Goal: Task Accomplishment & Management: Manage account settings

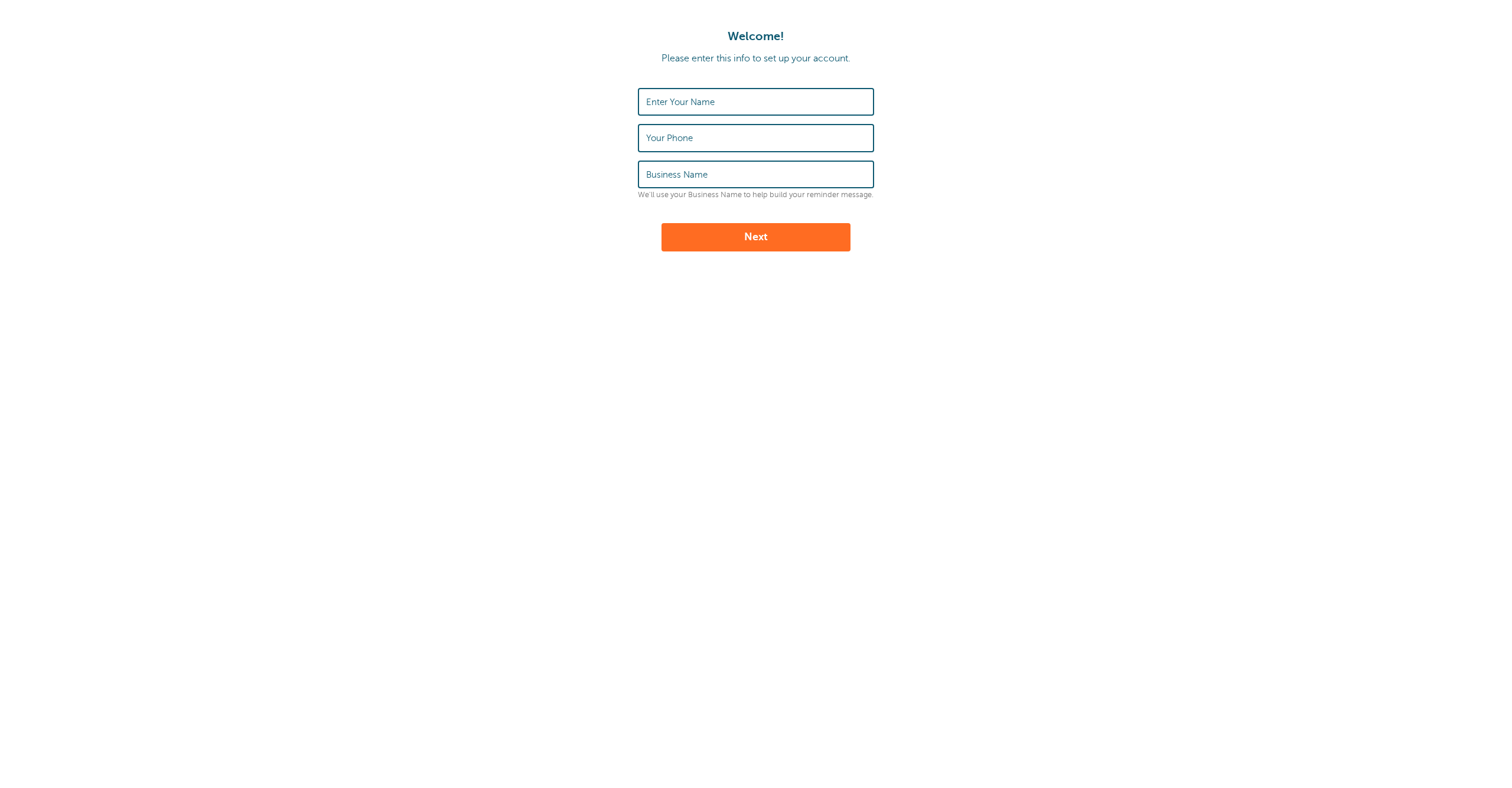
click at [699, 104] on label "Enter Your Name" at bounding box center [680, 102] width 68 height 11
click at [699, 104] on input "Enter Your Name" at bounding box center [756, 101] width 220 height 25
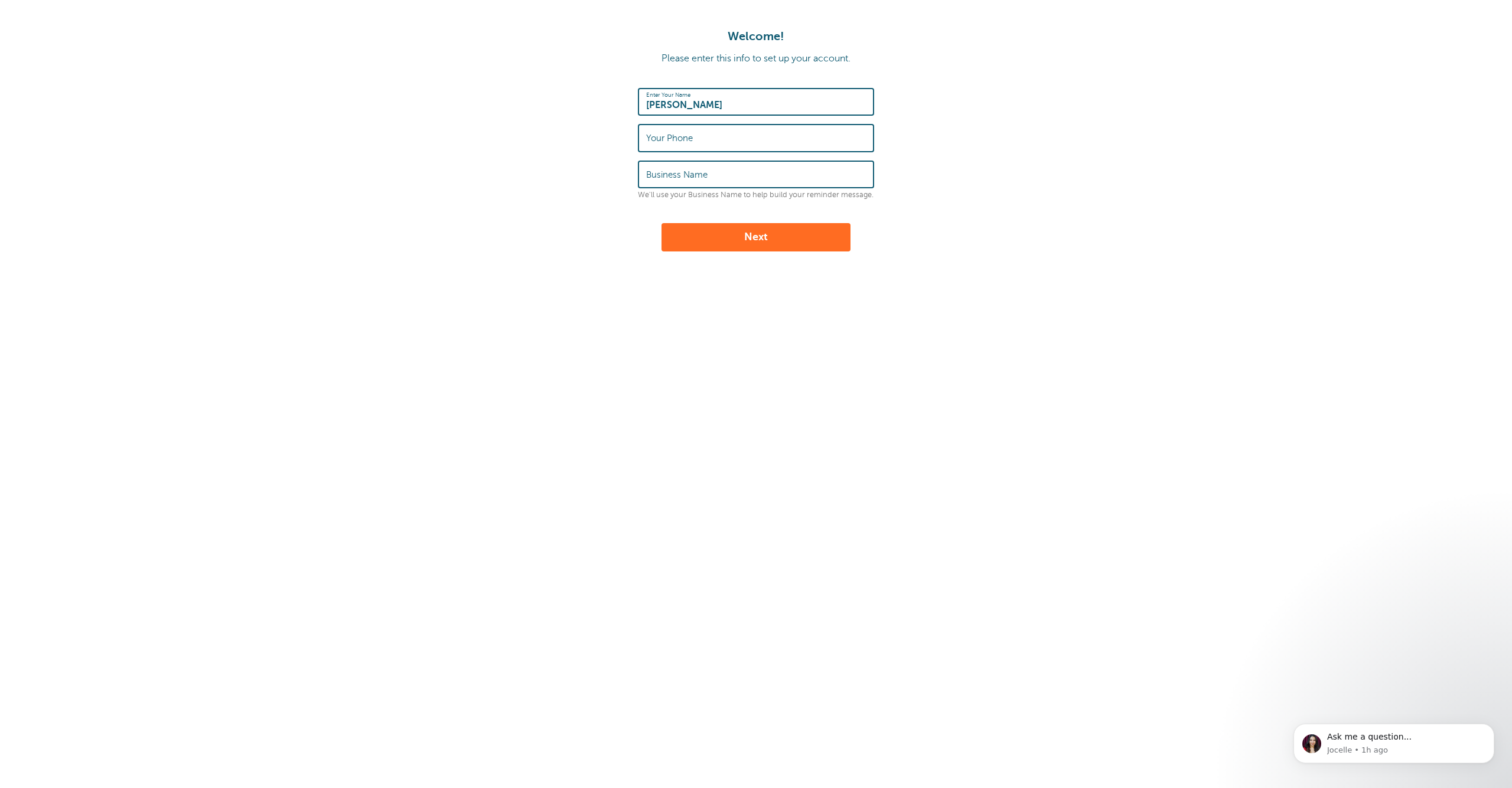
click at [753, 113] on input "[PERSON_NAME]" at bounding box center [756, 101] width 220 height 25
type input "[PERSON_NAME]"
type input "3312319076"
type input "WHEEL 2 WHEEL LLC"
click at [747, 248] on button "Next" at bounding box center [756, 237] width 189 height 28
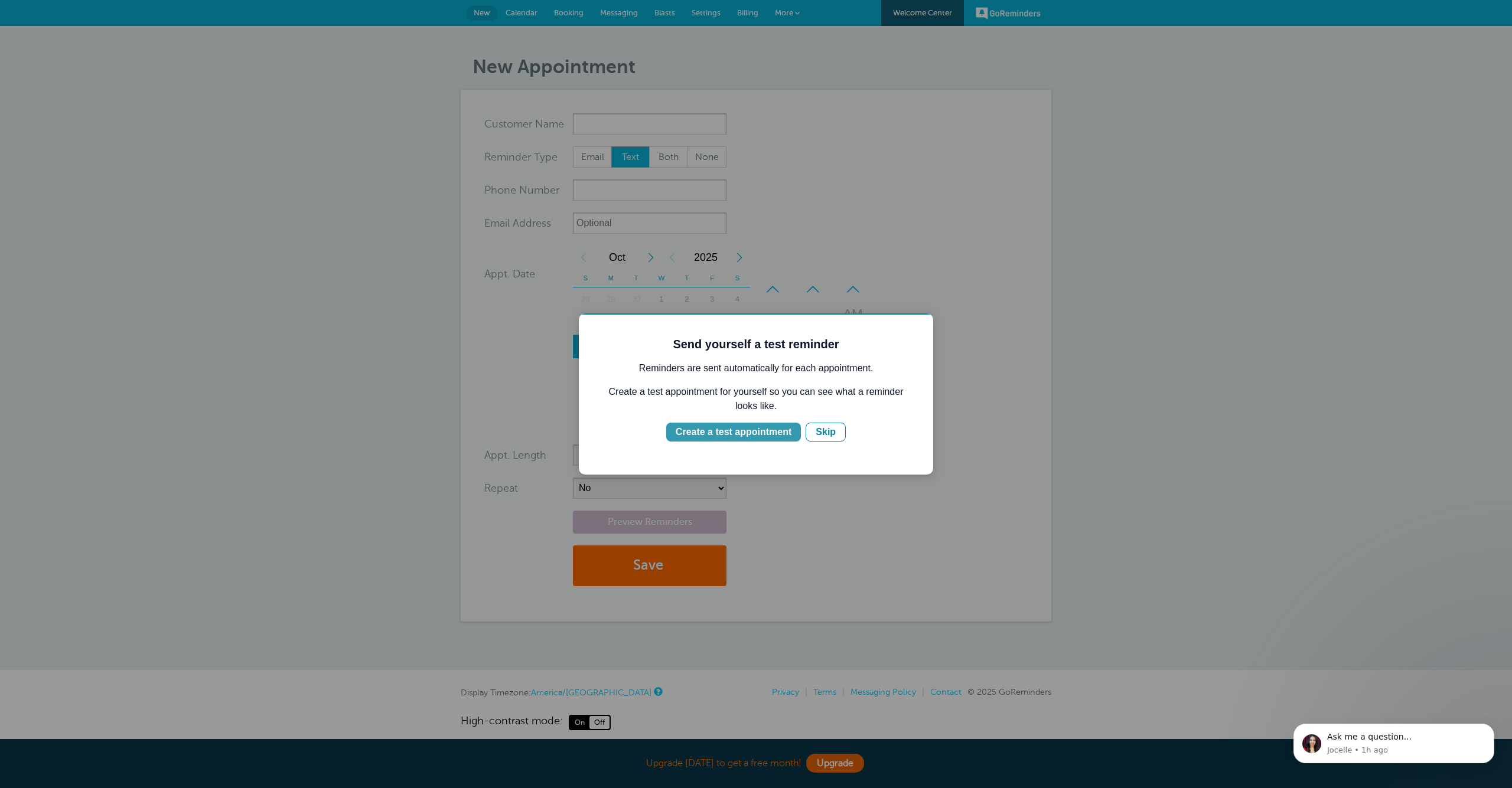
click at [742, 426] on div "Create a test appointment" at bounding box center [733, 431] width 116 height 14
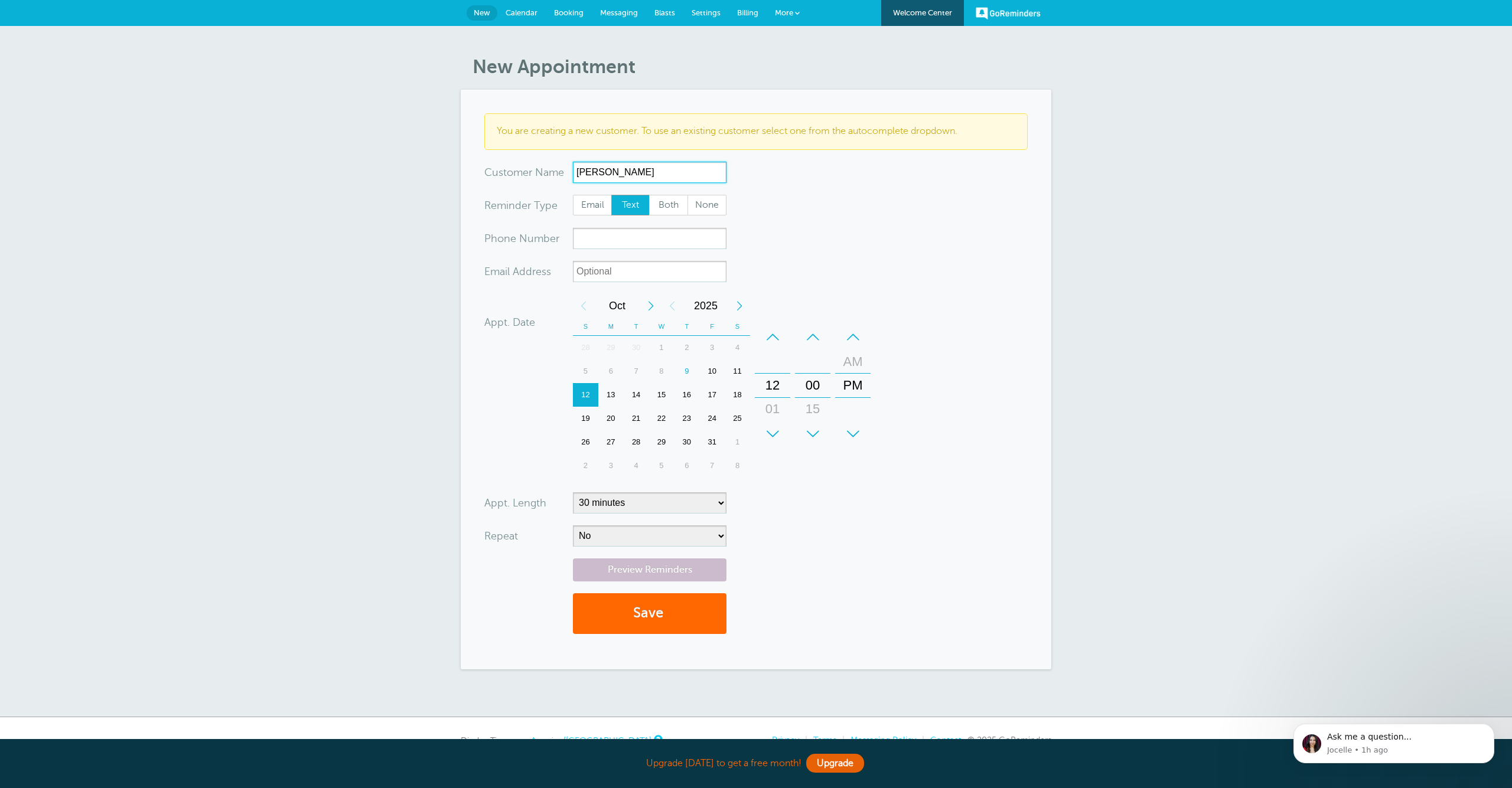
type input "OLEG VOLKVO"
click at [808, 219] on form "You are creating a new customer. To use an existing customer select one from th…" at bounding box center [756, 379] width 543 height 532
click at [799, 255] on form "You are creating a new customer. To use an existing customer select one from th…" at bounding box center [756, 379] width 543 height 532
click at [623, 243] on input "xxx-no-autofill" at bounding box center [650, 238] width 154 height 21
type input "3313454697"
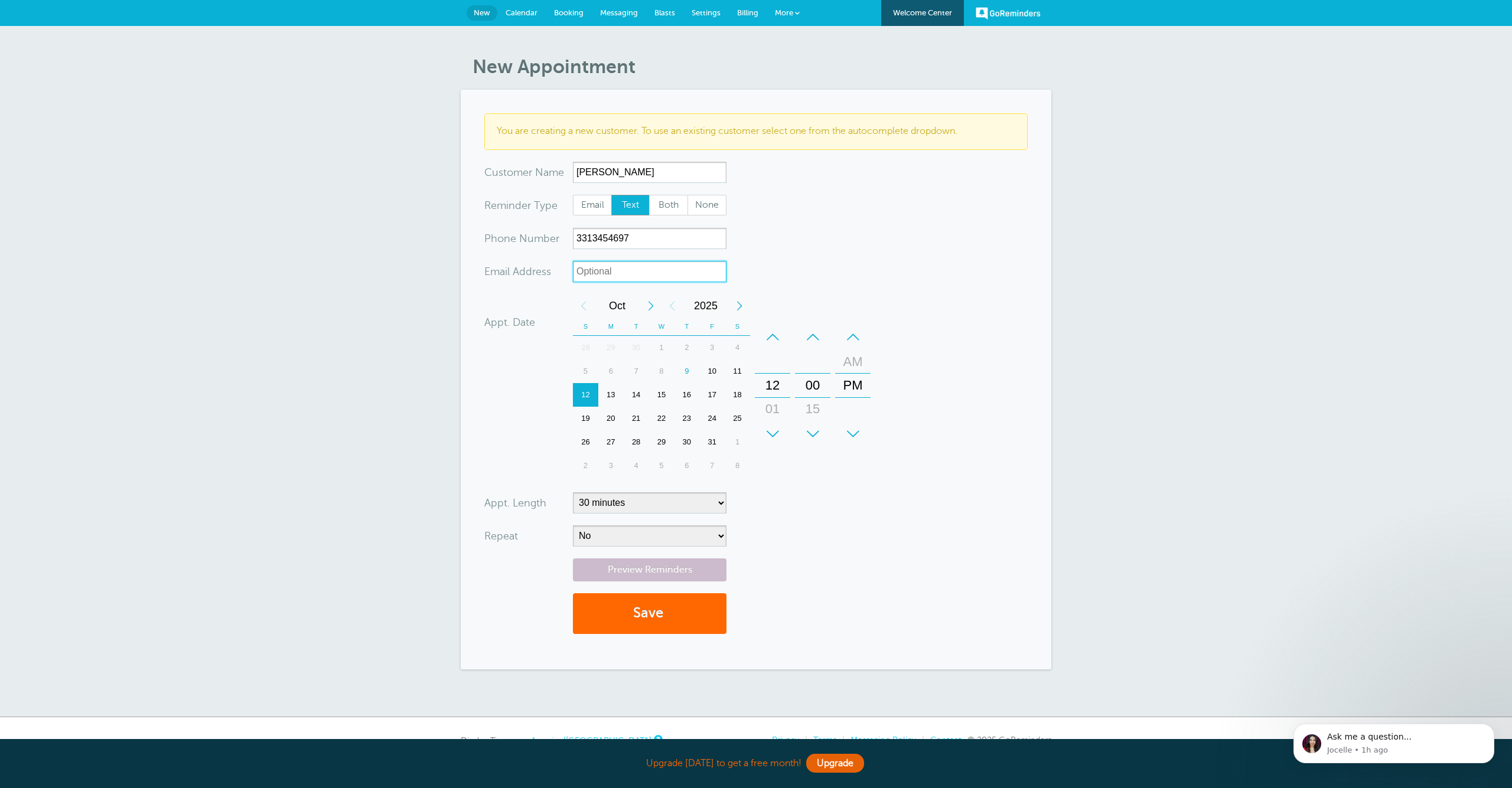
click at [641, 273] on input "xx-no-autofill" at bounding box center [650, 271] width 154 height 21
click at [854, 252] on form "You are creating a new customer. To use an existing customer select one from th…" at bounding box center [756, 379] width 543 height 532
click at [574, 300] on div "Previous Month" at bounding box center [584, 306] width 21 height 24
click at [681, 371] on div "9" at bounding box center [687, 371] width 25 height 24
click at [782, 428] on div "+" at bounding box center [772, 434] width 35 height 24
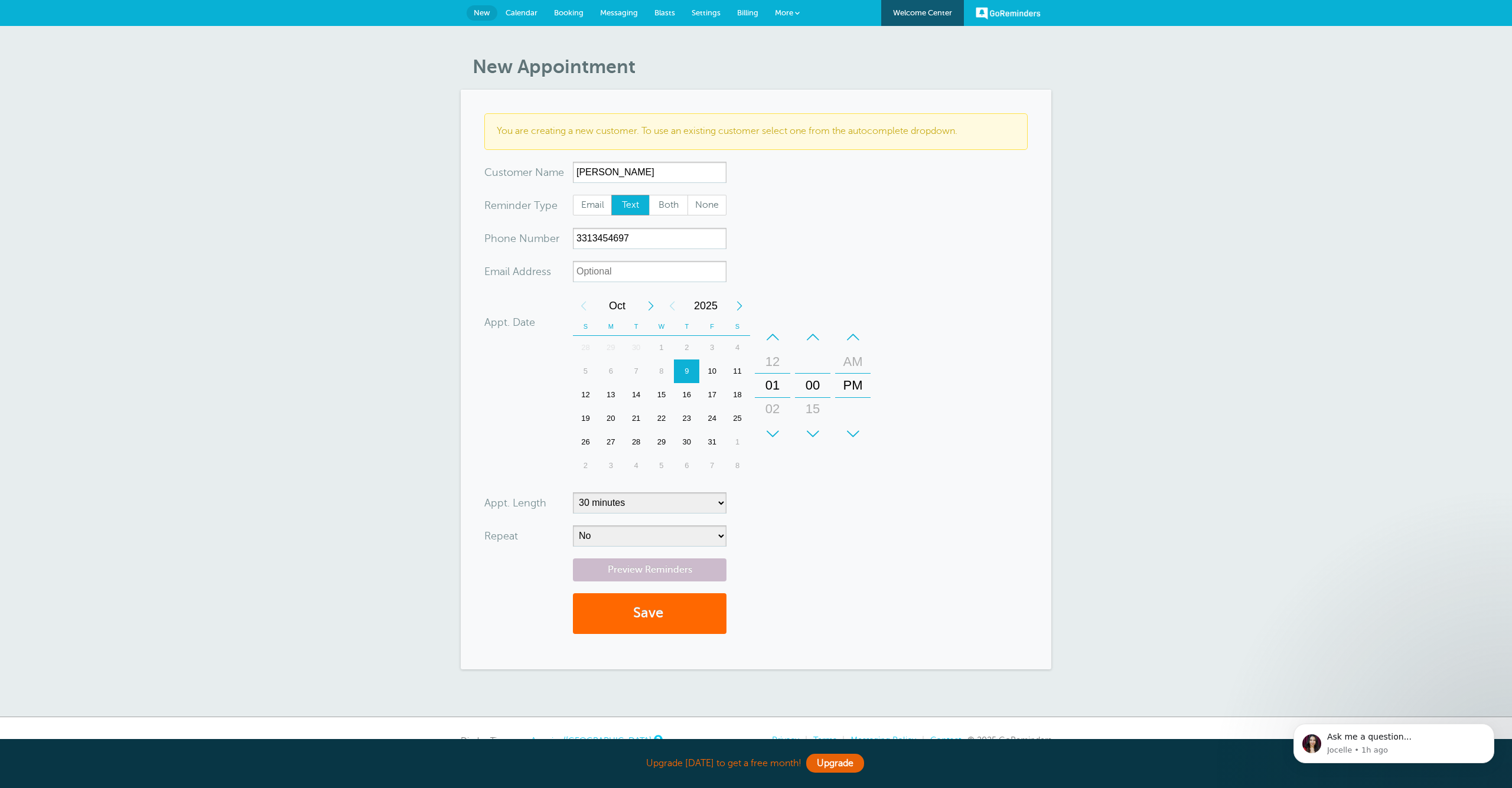
click at [781, 428] on div "+" at bounding box center [772, 434] width 35 height 24
click at [776, 341] on div "–" at bounding box center [772, 337] width 35 height 24
click at [821, 339] on div "–" at bounding box center [812, 337] width 35 height 24
click at [816, 440] on div "+" at bounding box center [812, 434] width 35 height 24
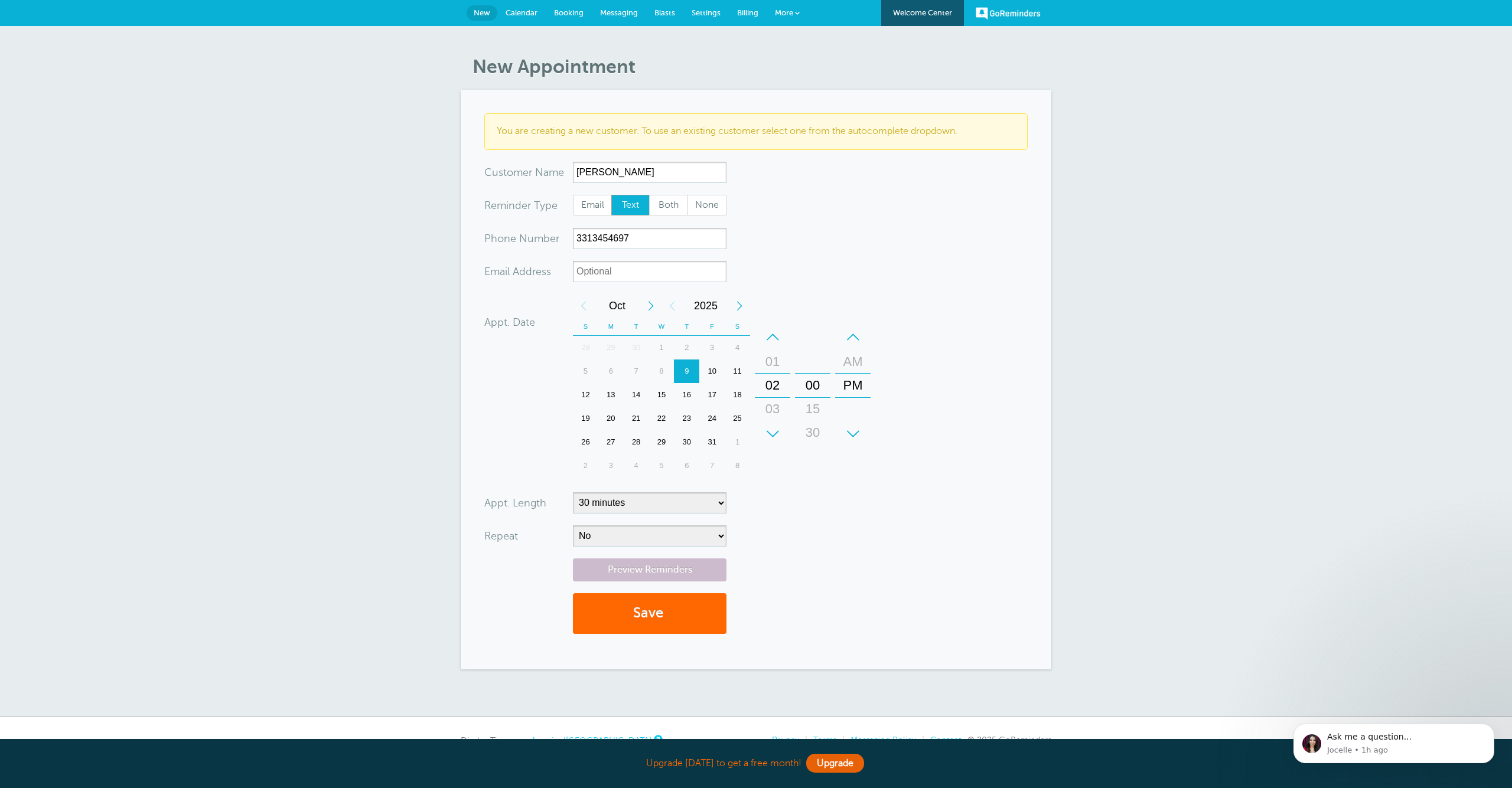
click at [821, 414] on div "15" at bounding box center [812, 408] width 28 height 24
click at [816, 357] on div "00" at bounding box center [812, 362] width 28 height 24
click at [851, 370] on div "AM" at bounding box center [853, 362] width 28 height 24
click at [852, 405] on div "PM" at bounding box center [853, 408] width 28 height 24
click at [678, 626] on button "Save" at bounding box center [650, 614] width 154 height 41
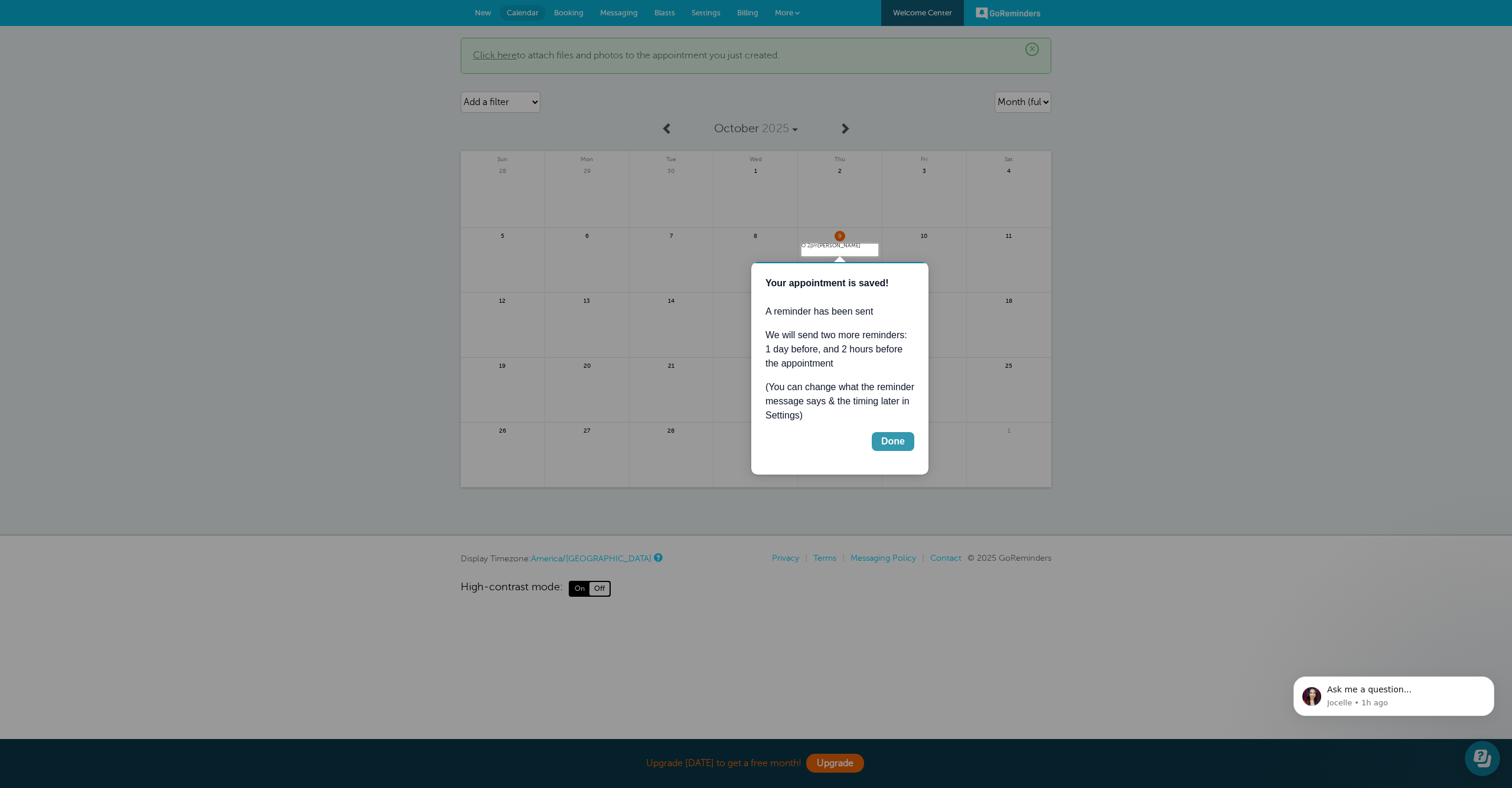
click at [888, 442] on div "Done" at bounding box center [893, 441] width 24 height 14
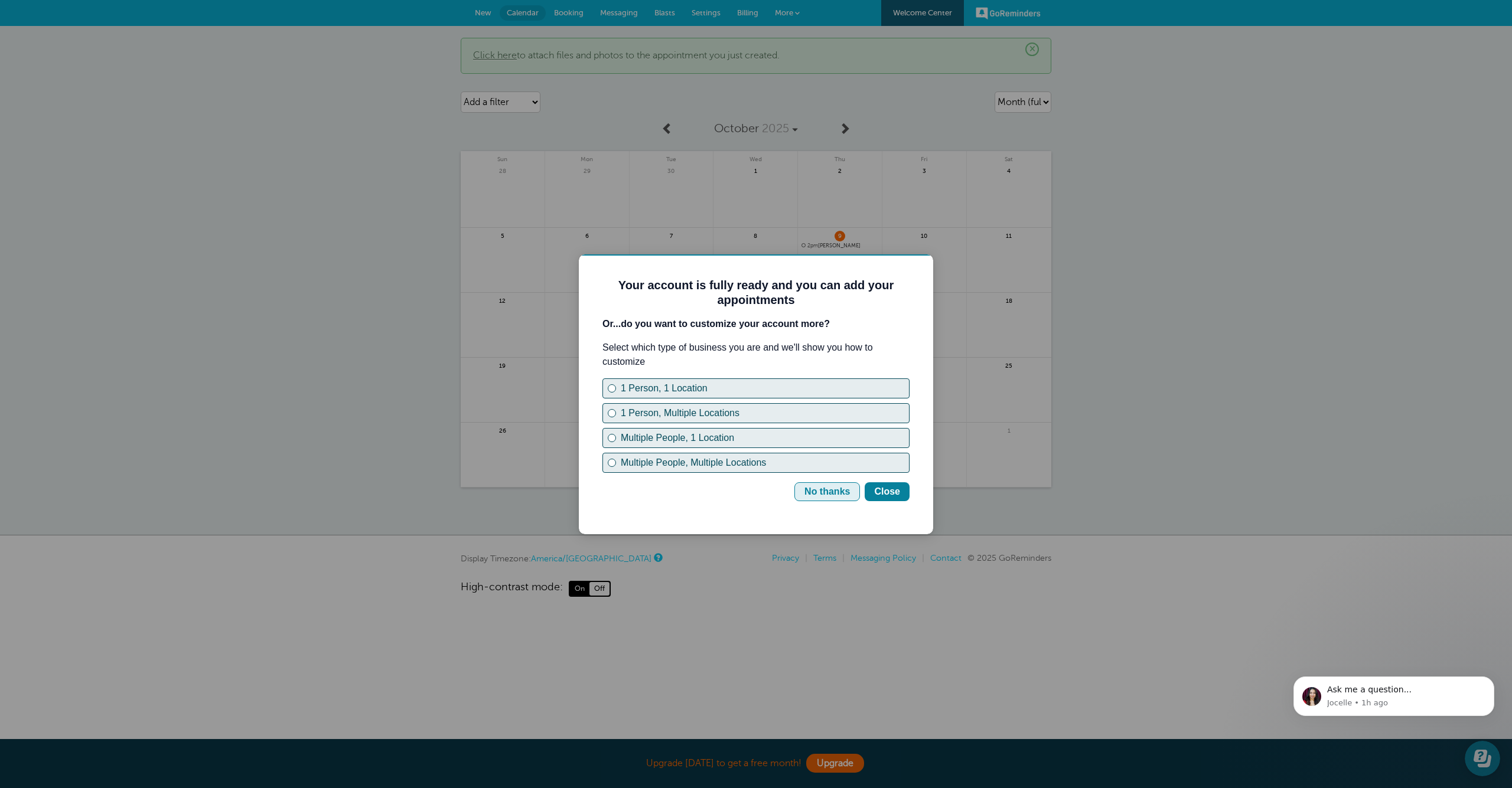
click at [842, 485] on div "No thanks" at bounding box center [826, 491] width 45 height 14
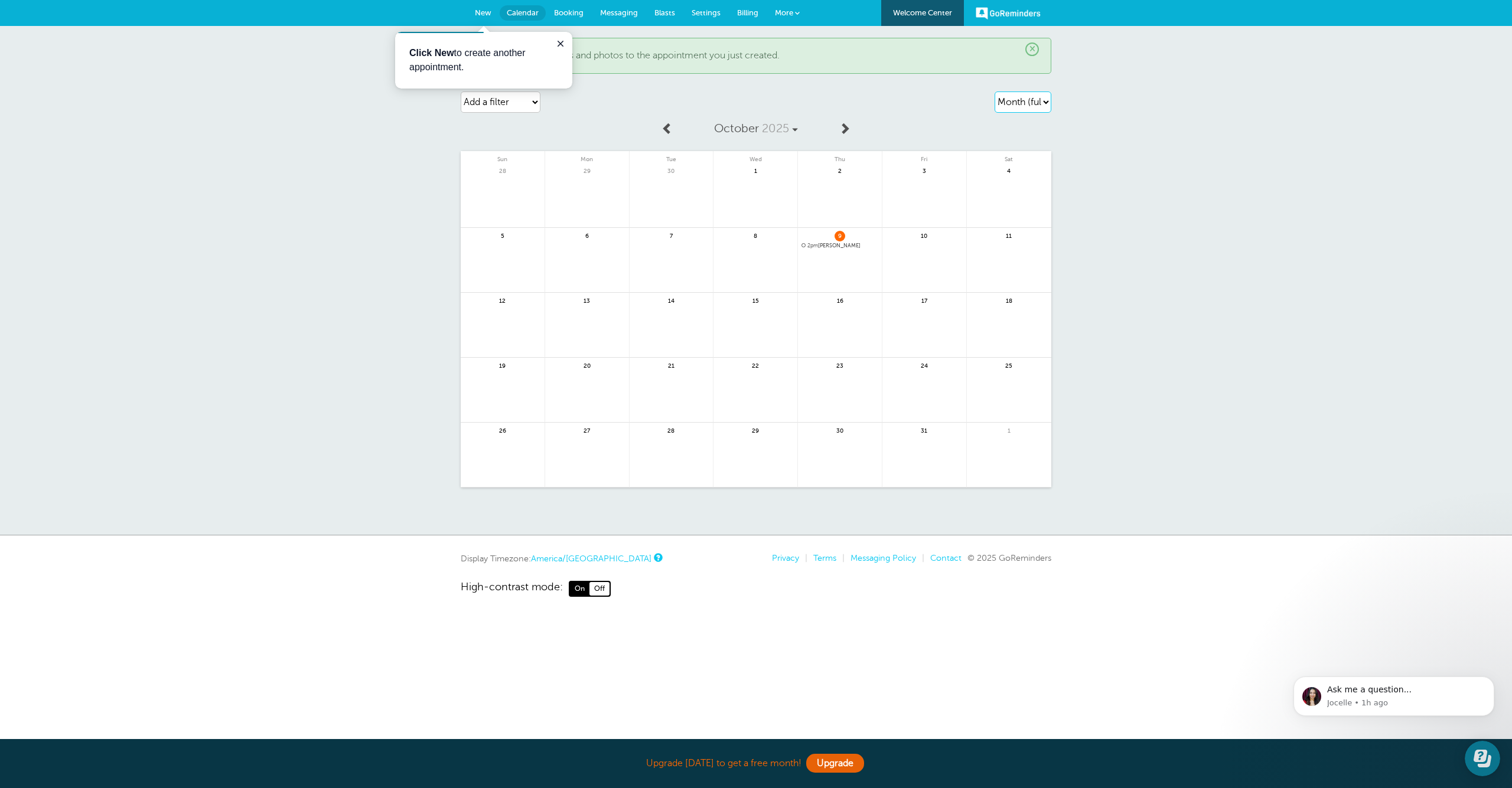
select select "day"
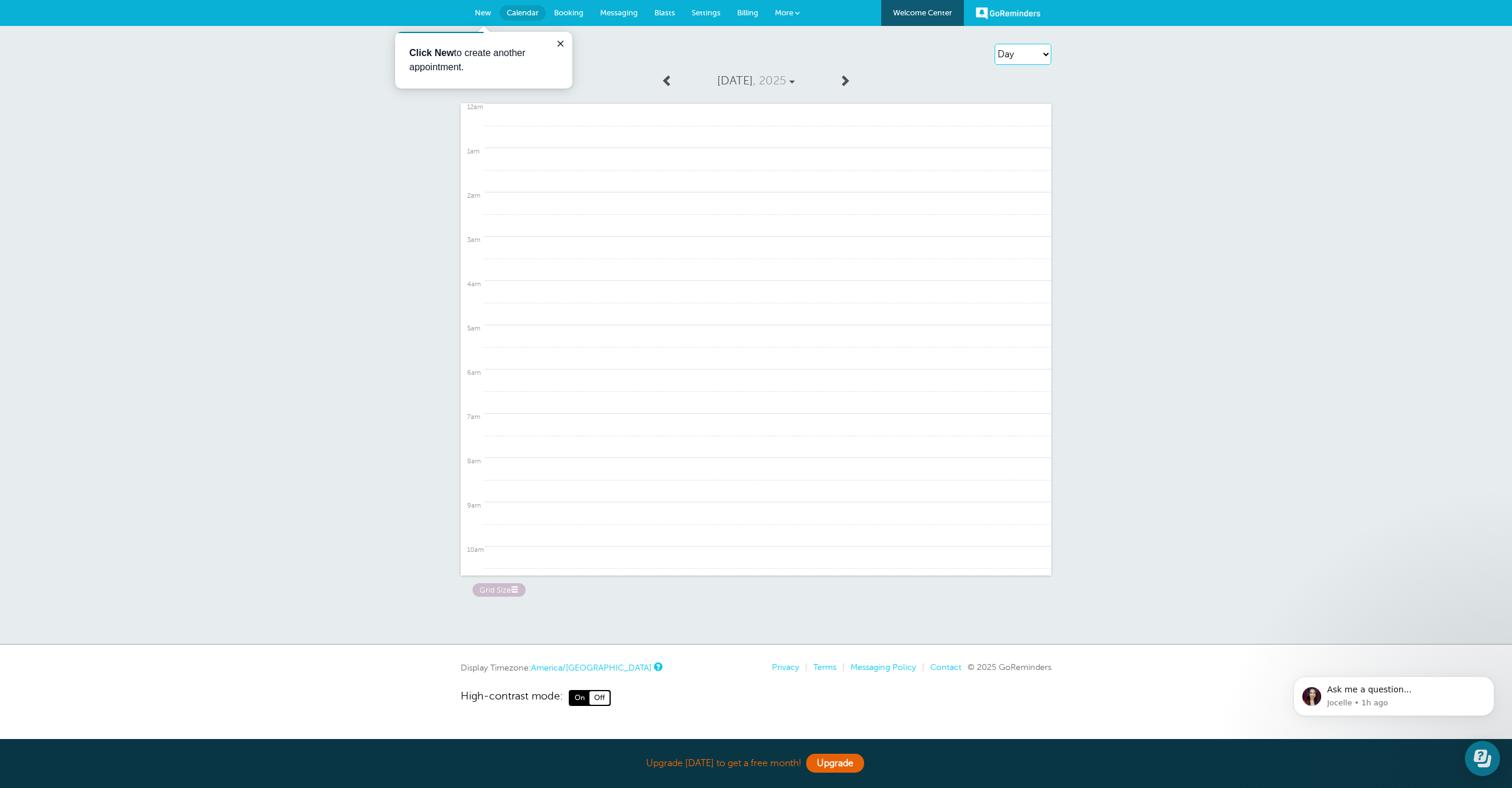
scroll to position [591, 0]
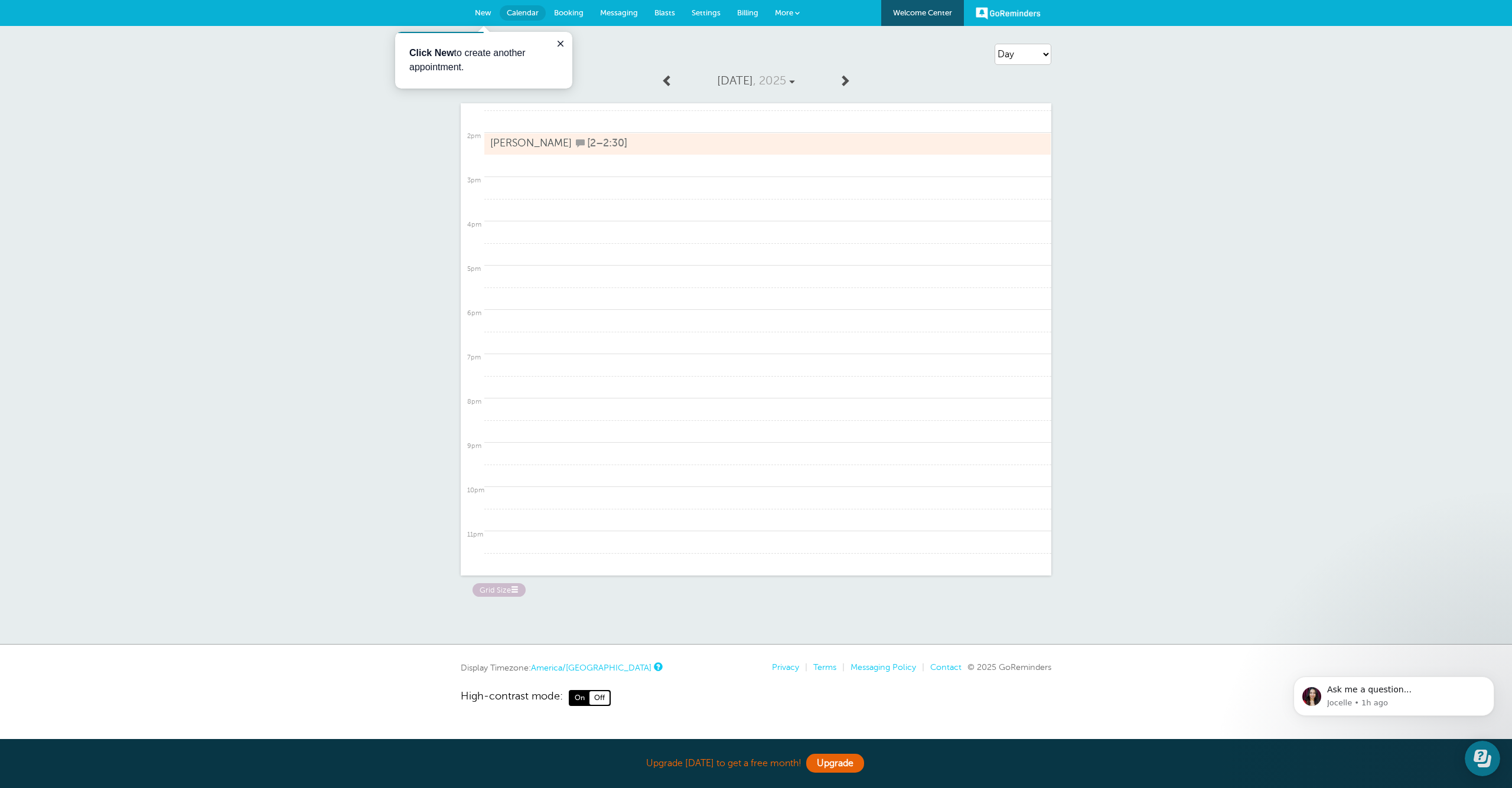
click at [561, 43] on icon "Close guide" at bounding box center [560, 44] width 6 height 6
click at [789, 78] on span "Thursday, Oct. 9 , 2025" at bounding box center [753, 81] width 72 height 14
click at [1022, 70] on div "Agenda Day Week Month (full view) Month (condensed) Add a filter Customer Searc…" at bounding box center [756, 54] width 590 height 33
click at [1265, 33] on div "Agenda Day Week Month (full view) Month (condensed) Add a filter Customer Searc…" at bounding box center [756, 335] width 1512 height 619
click at [800, 18] on link "More" at bounding box center [787, 13] width 41 height 26
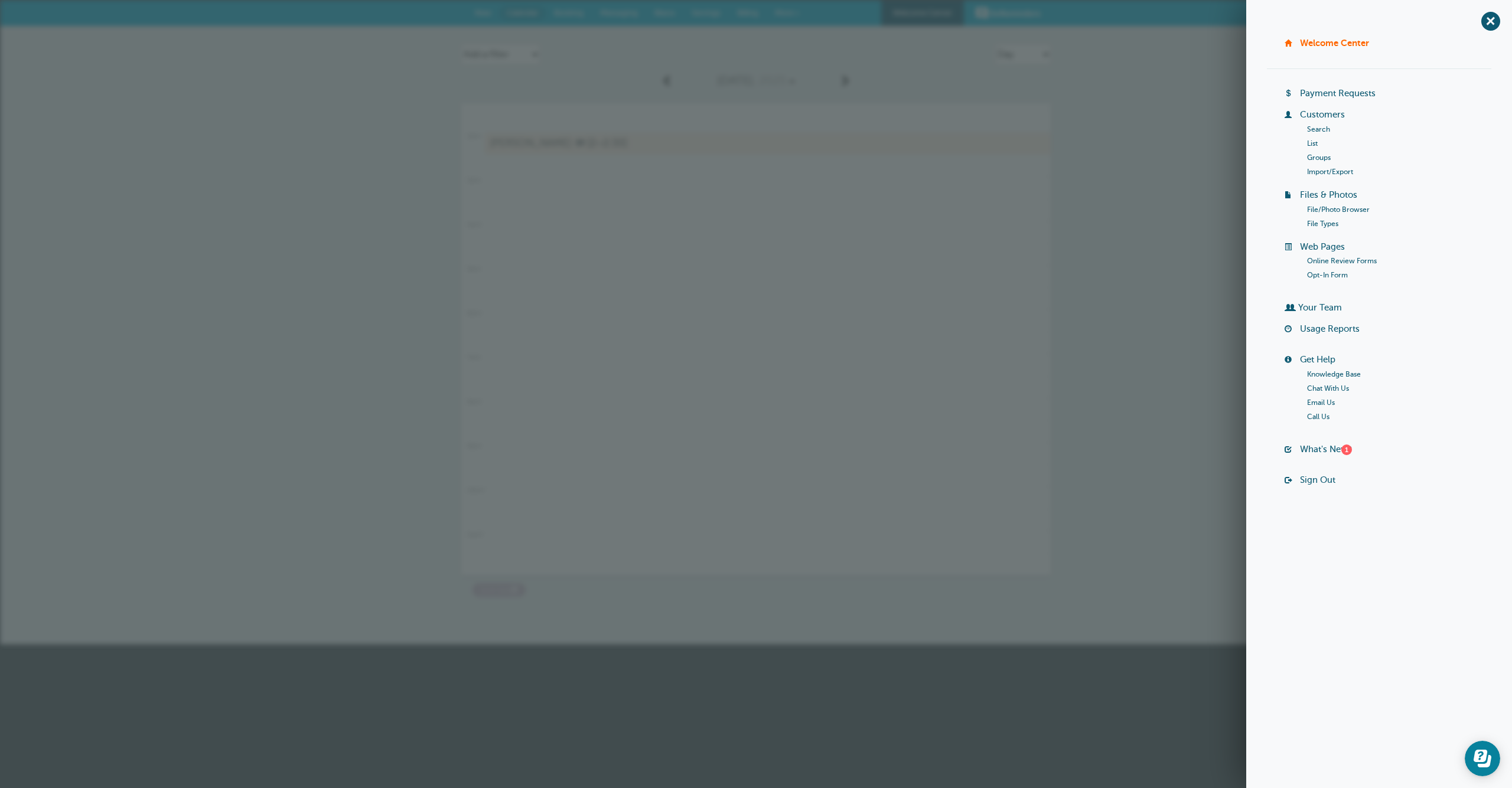
click at [1173, 127] on div "Agenda Day Week Month (full view) Month (condensed) Add a filter Customer Searc…" at bounding box center [756, 335] width 1512 height 619
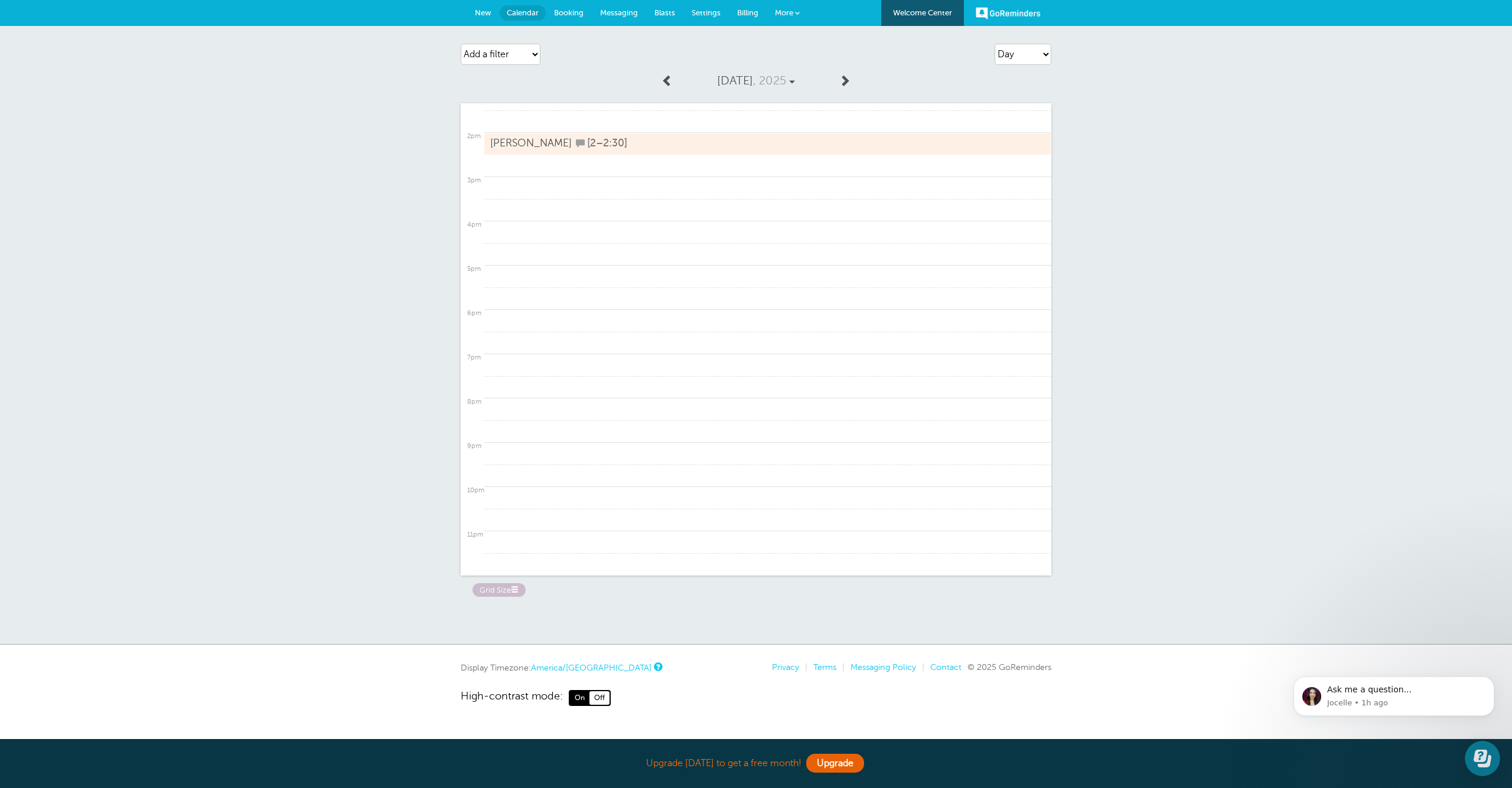
click at [808, 12] on link "More" at bounding box center [787, 13] width 41 height 26
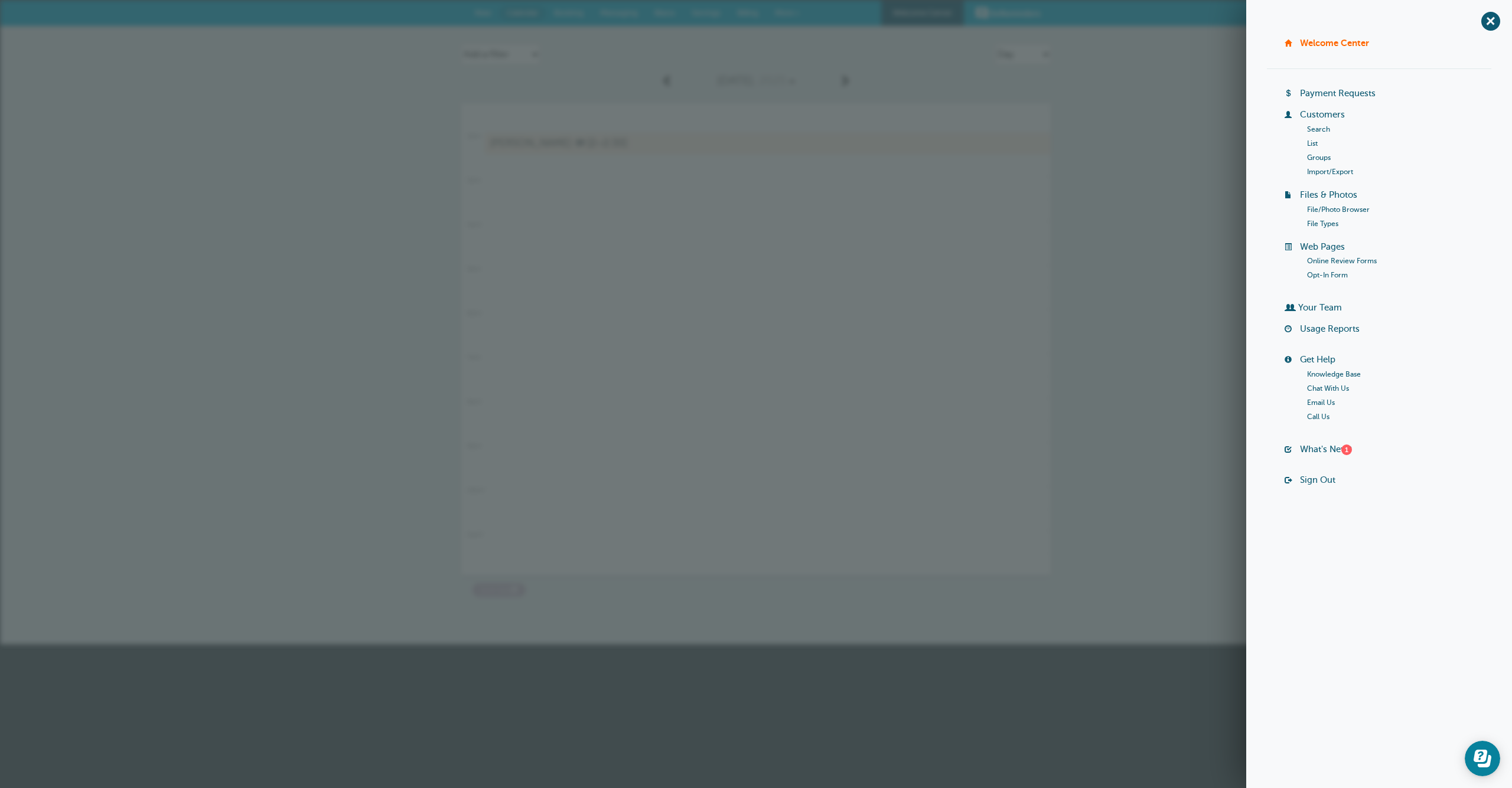
click at [1171, 253] on div "Agenda Day Week Month (full view) Month (condensed) Add a filter Customer Searc…" at bounding box center [756, 335] width 1512 height 619
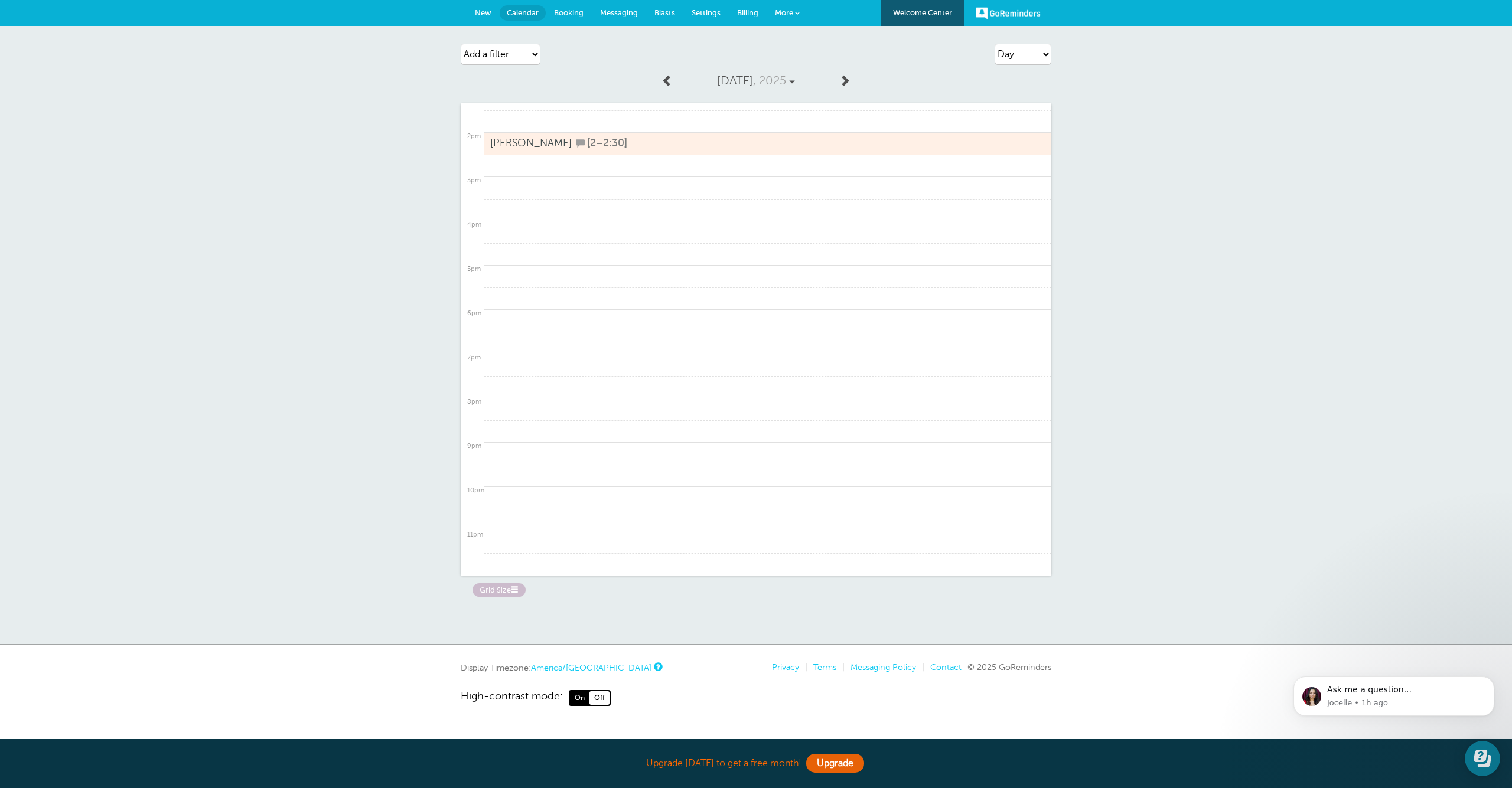
click at [492, 9] on span "New" at bounding box center [483, 12] width 16 height 9
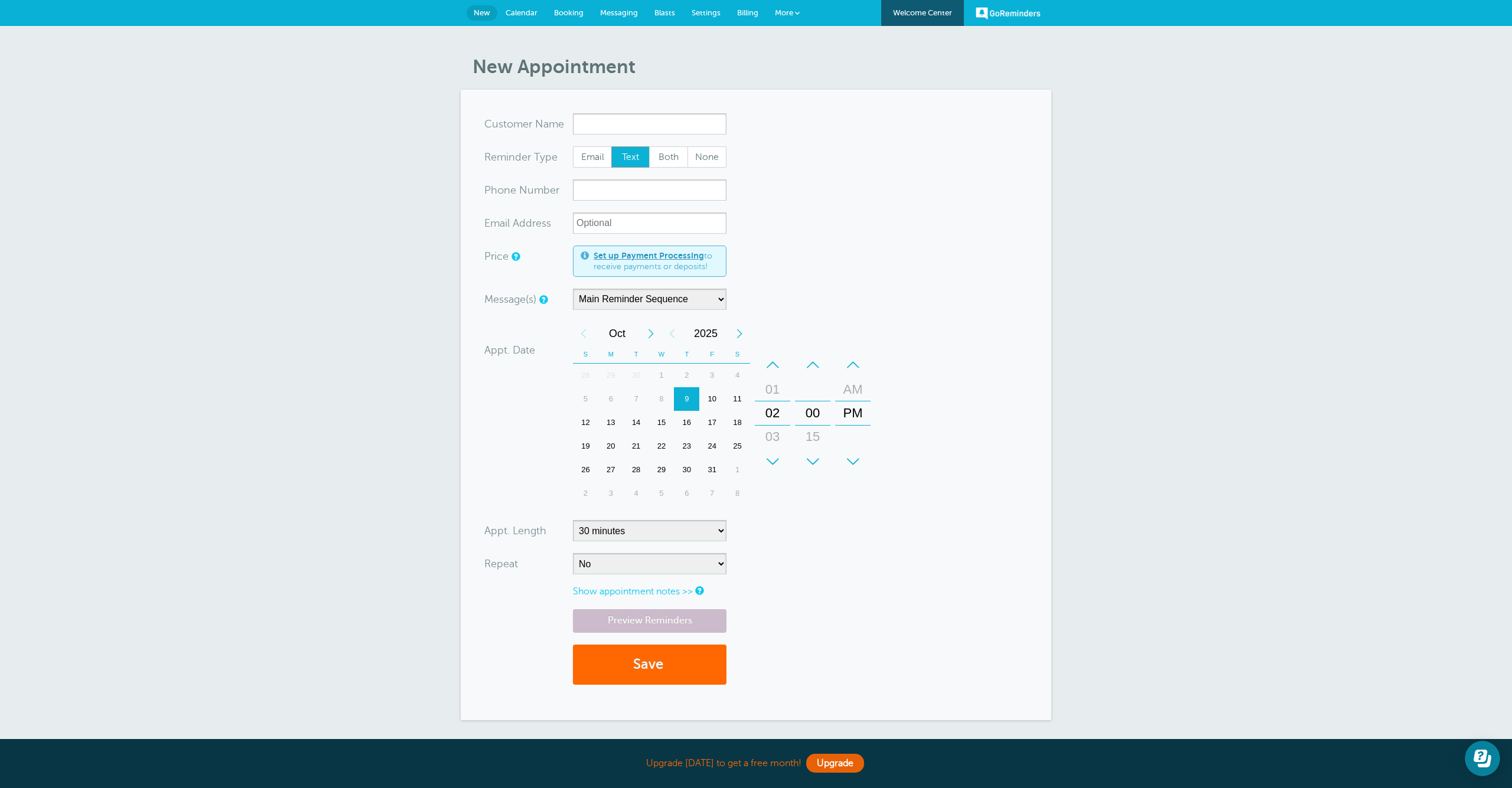
click at [516, 14] on span "Calendar" at bounding box center [521, 12] width 32 height 9
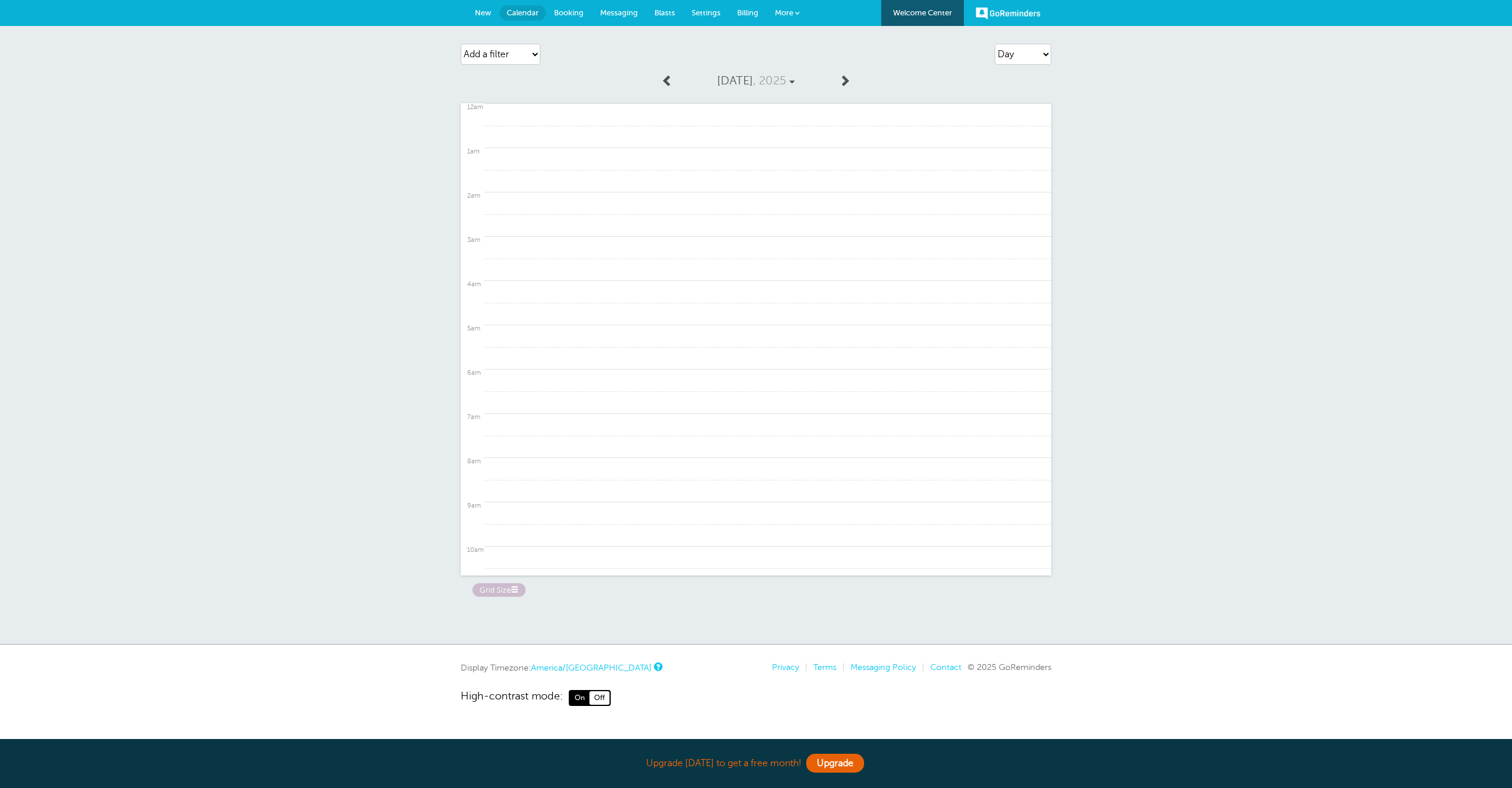
scroll to position [591, 0]
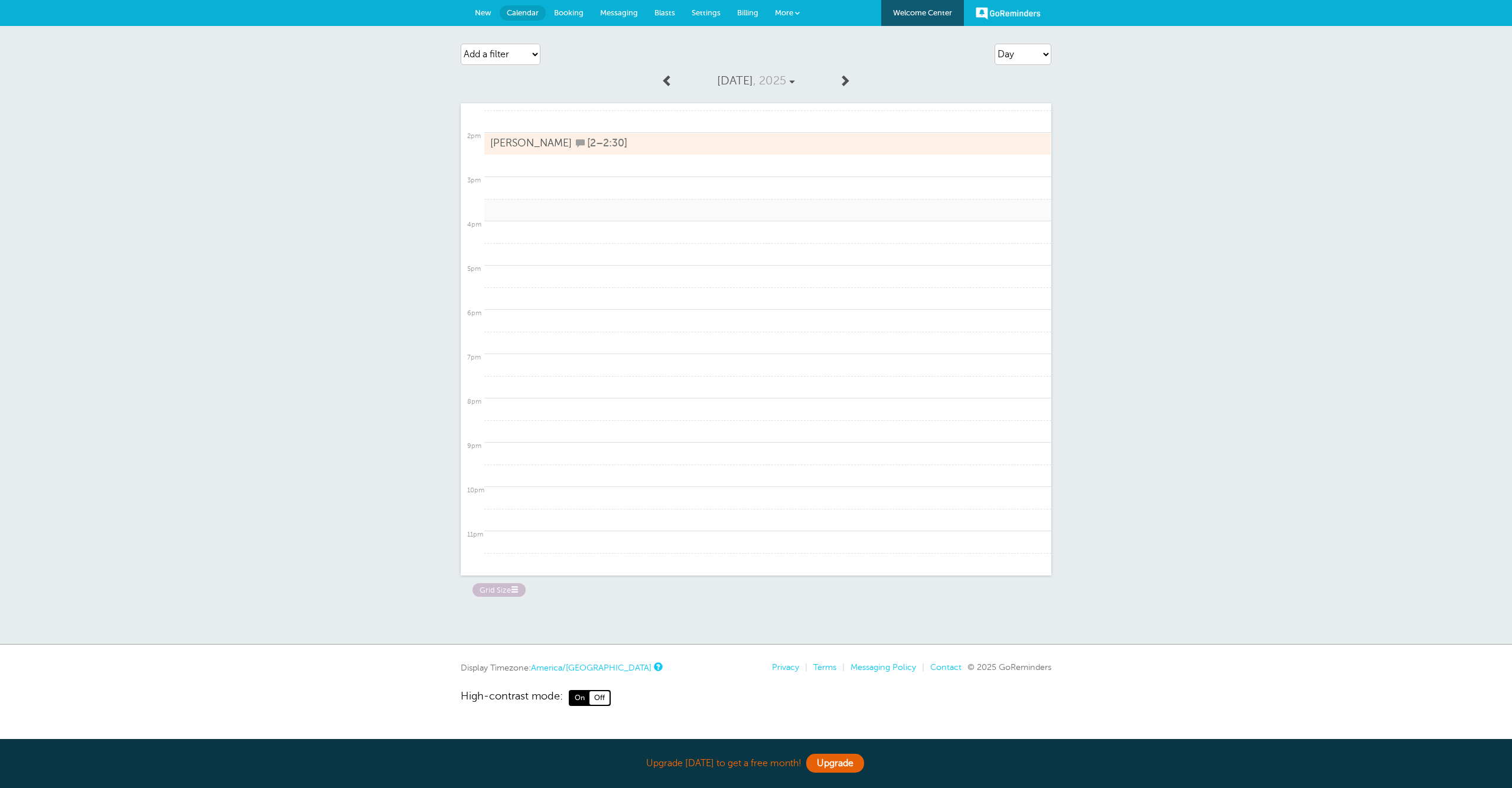
click at [532, 214] on link at bounding box center [768, 210] width 567 height 23
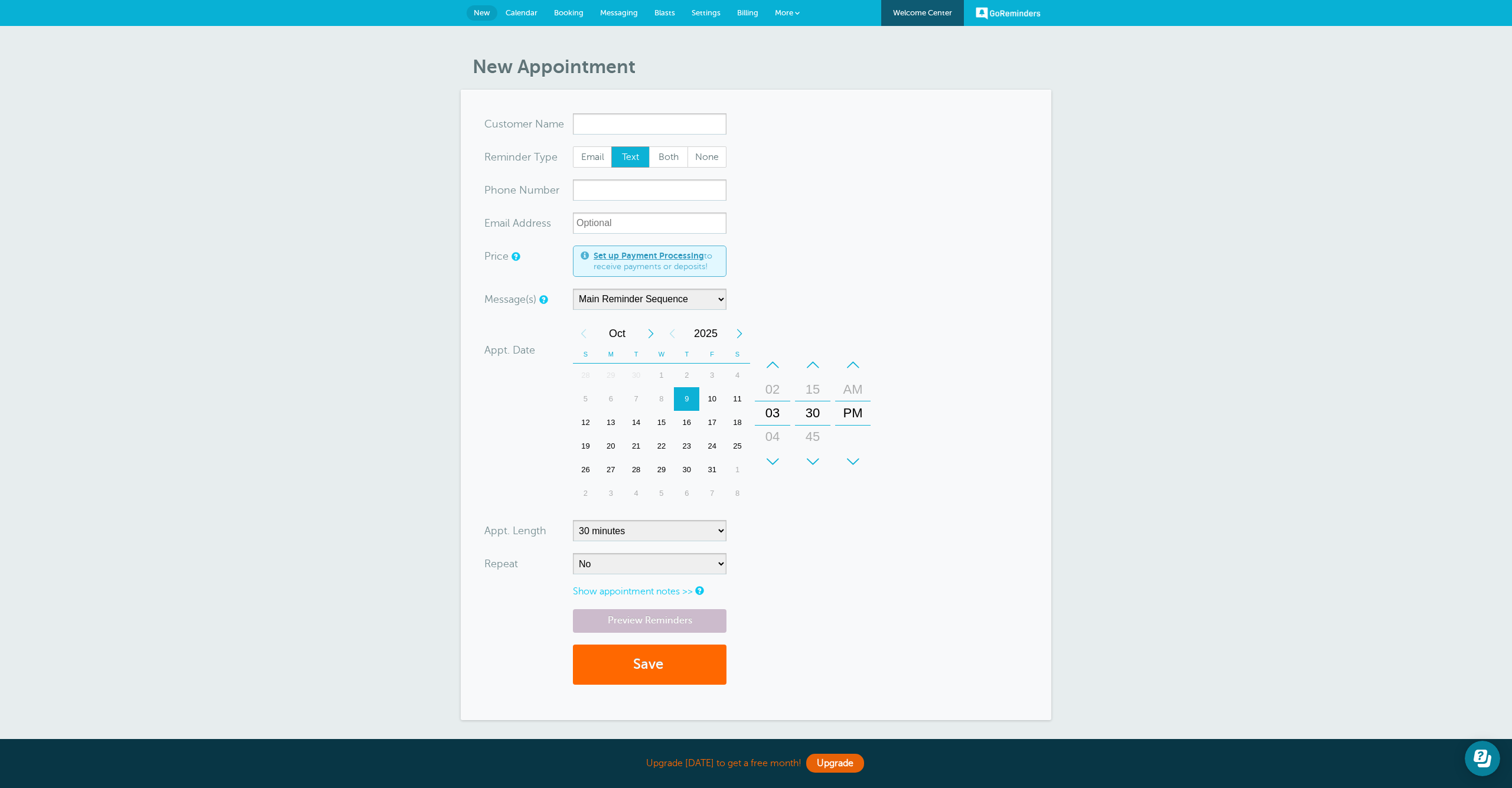
click at [506, 22] on link "Calendar" at bounding box center [521, 13] width 49 height 26
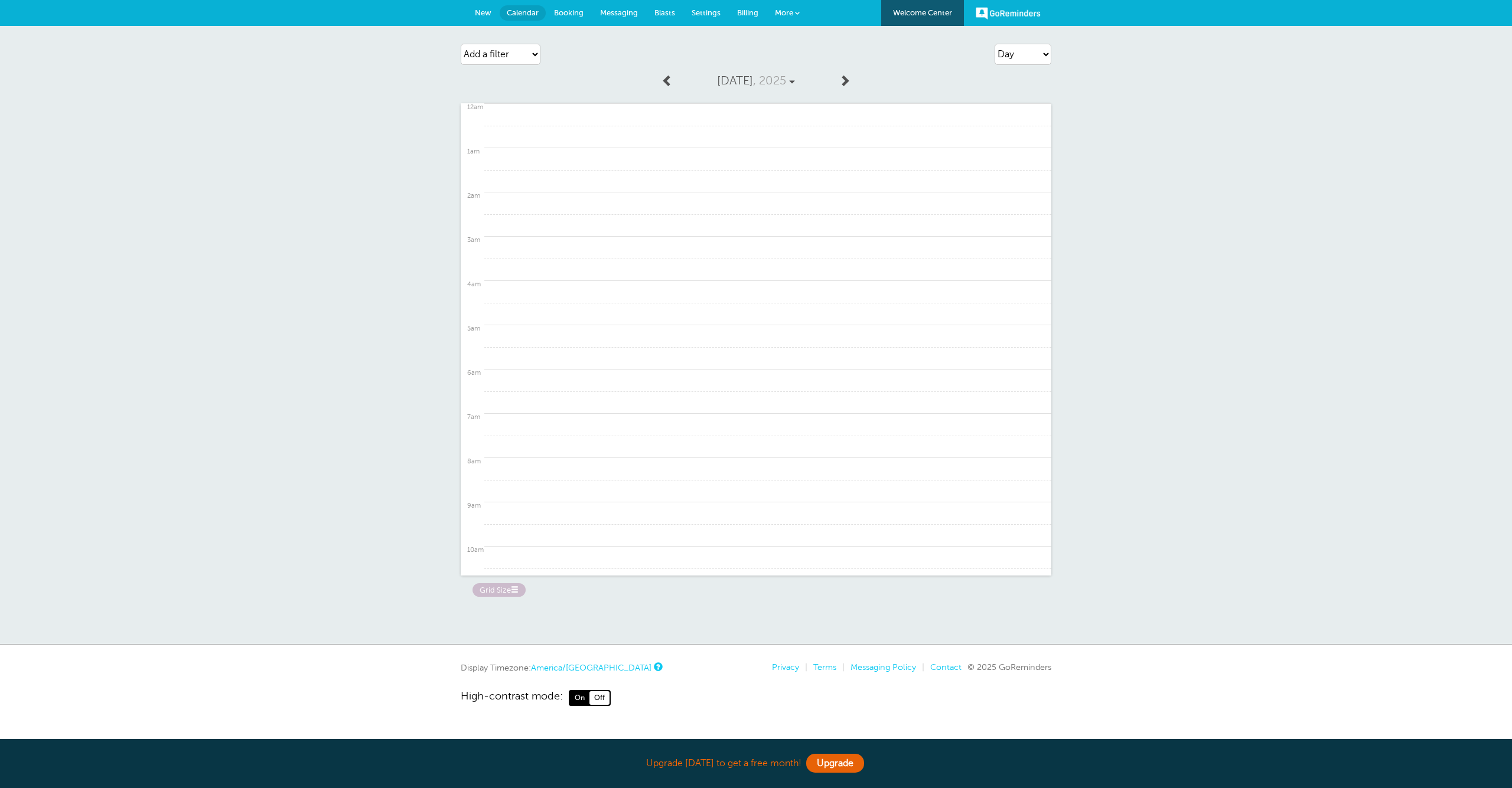
scroll to position [591, 0]
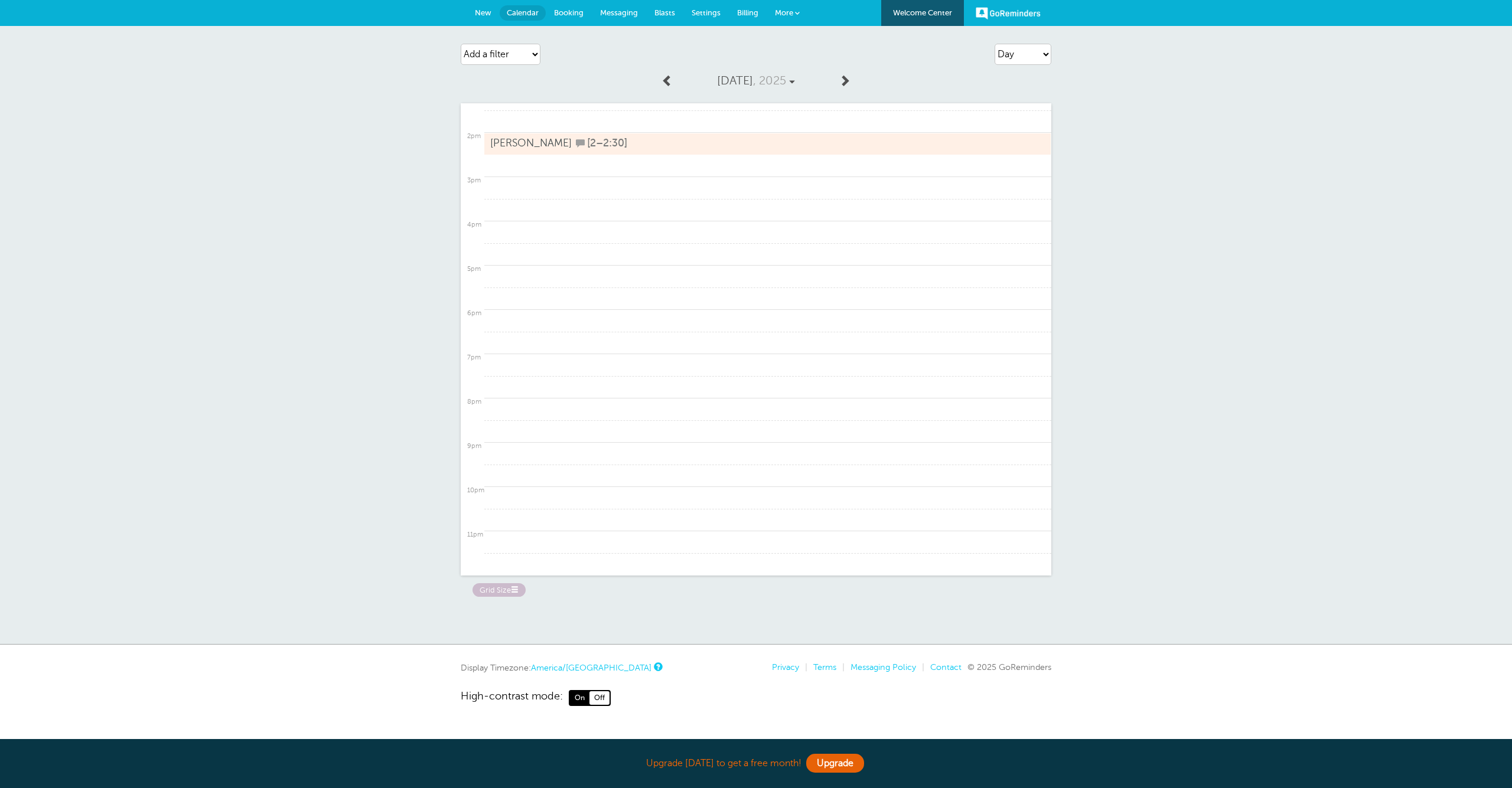
click at [520, 14] on span "Calendar" at bounding box center [522, 12] width 32 height 9
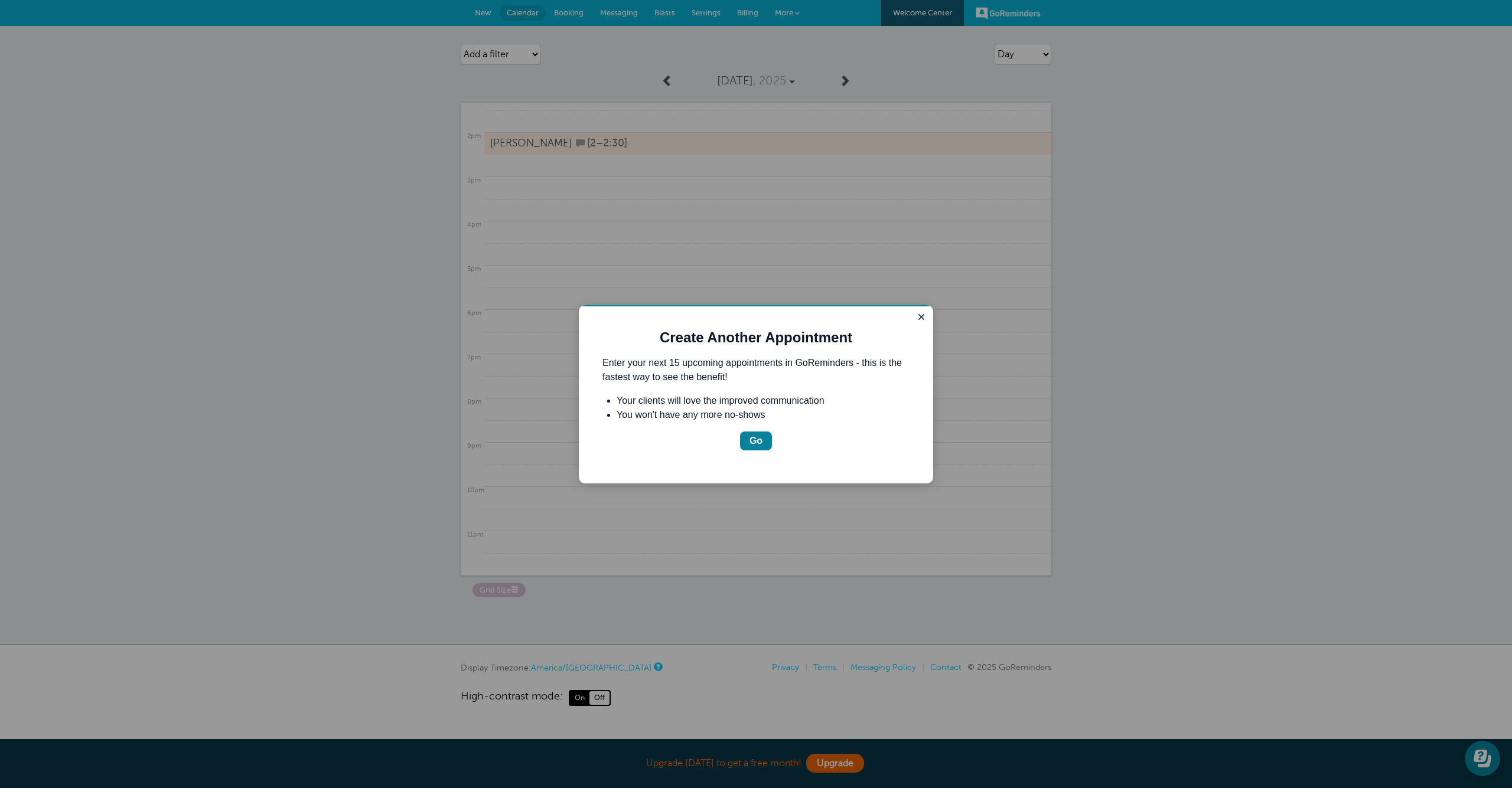
click at [913, 326] on div "Create Another Appointment Enter your next 15 upcoming appointments in GoRemind…" at bounding box center [756, 394] width 354 height 178
click at [919, 324] on div "Create Another Appointment Enter your next 15 upcoming appointments in GoRemind…" at bounding box center [756, 394] width 354 height 178
click at [918, 320] on icon "Close guide" at bounding box center [921, 316] width 9 height 9
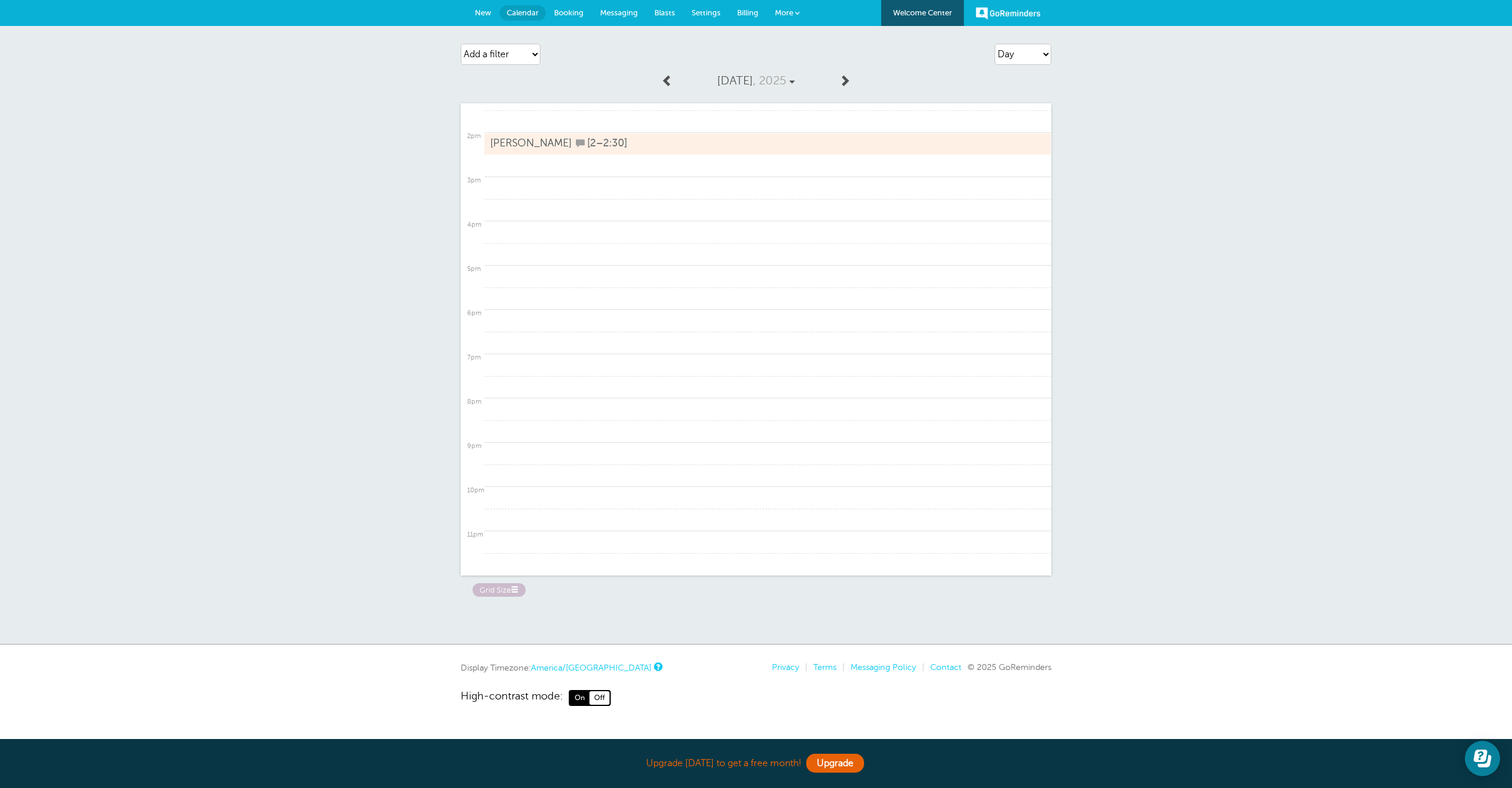
click at [716, 8] on span "Settings" at bounding box center [705, 12] width 29 height 9
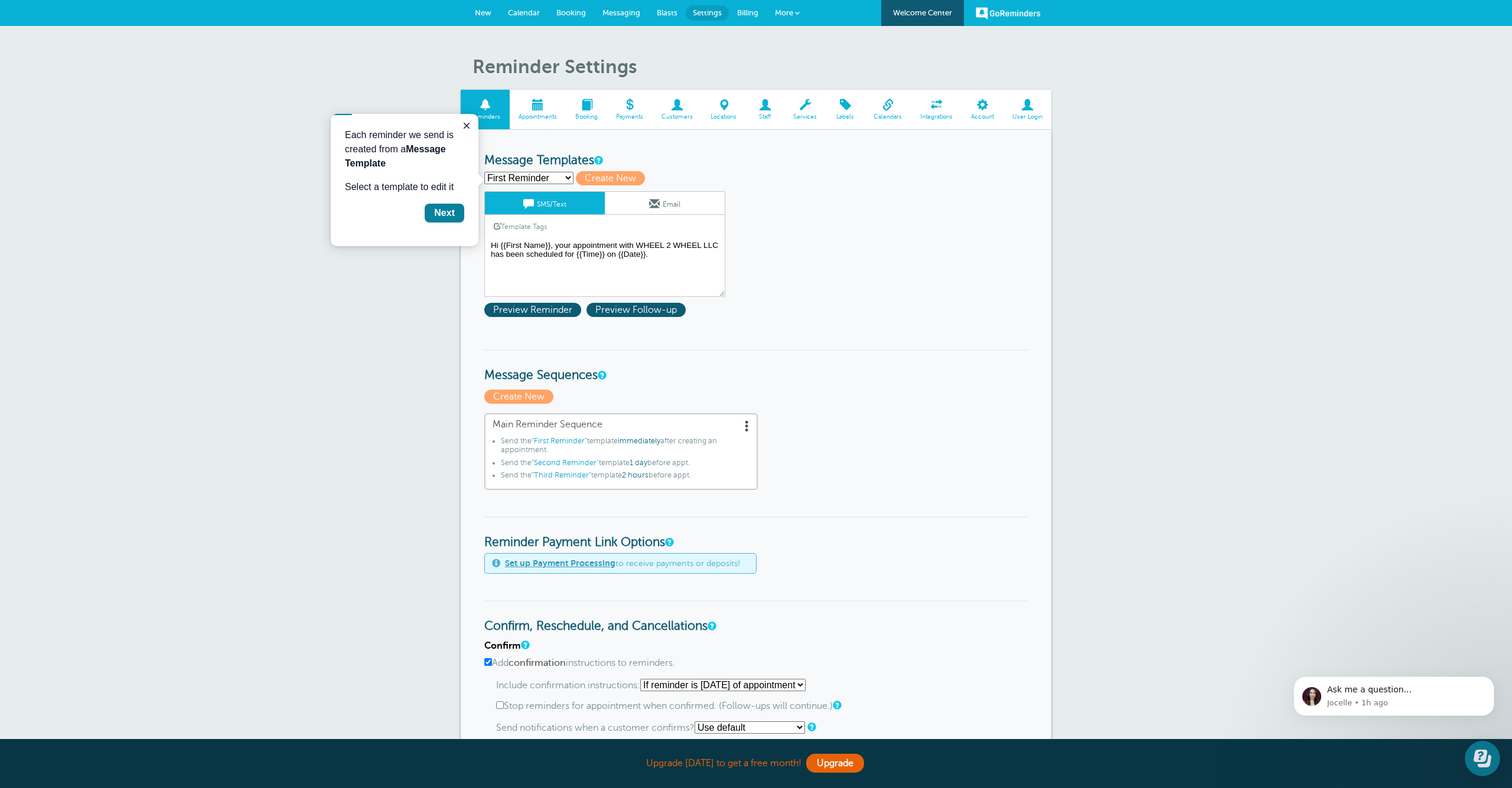
click at [885, 112] on link "Calendars" at bounding box center [887, 109] width 47 height 39
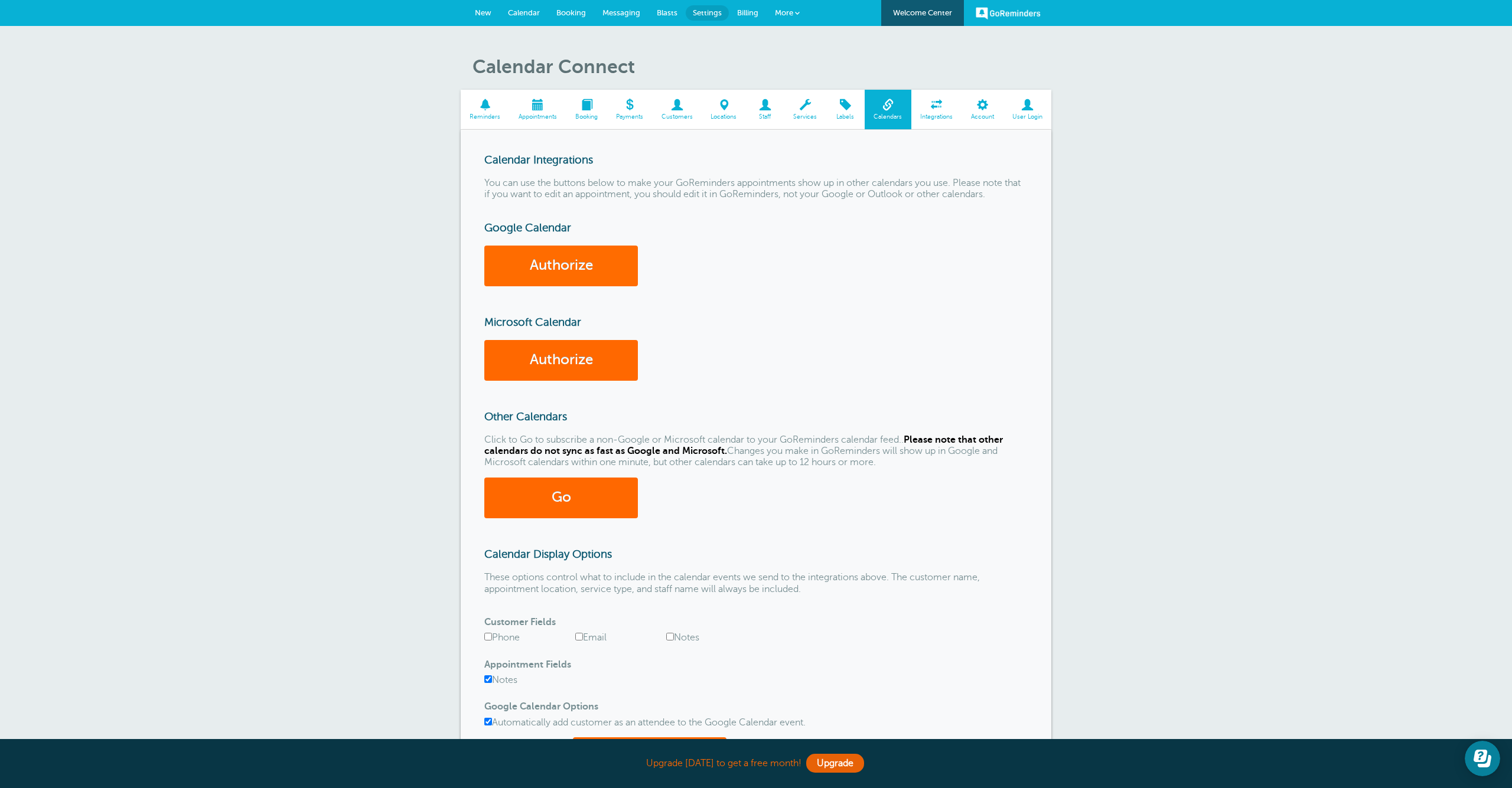
click at [548, 262] on link "Authorize" at bounding box center [561, 266] width 154 height 41
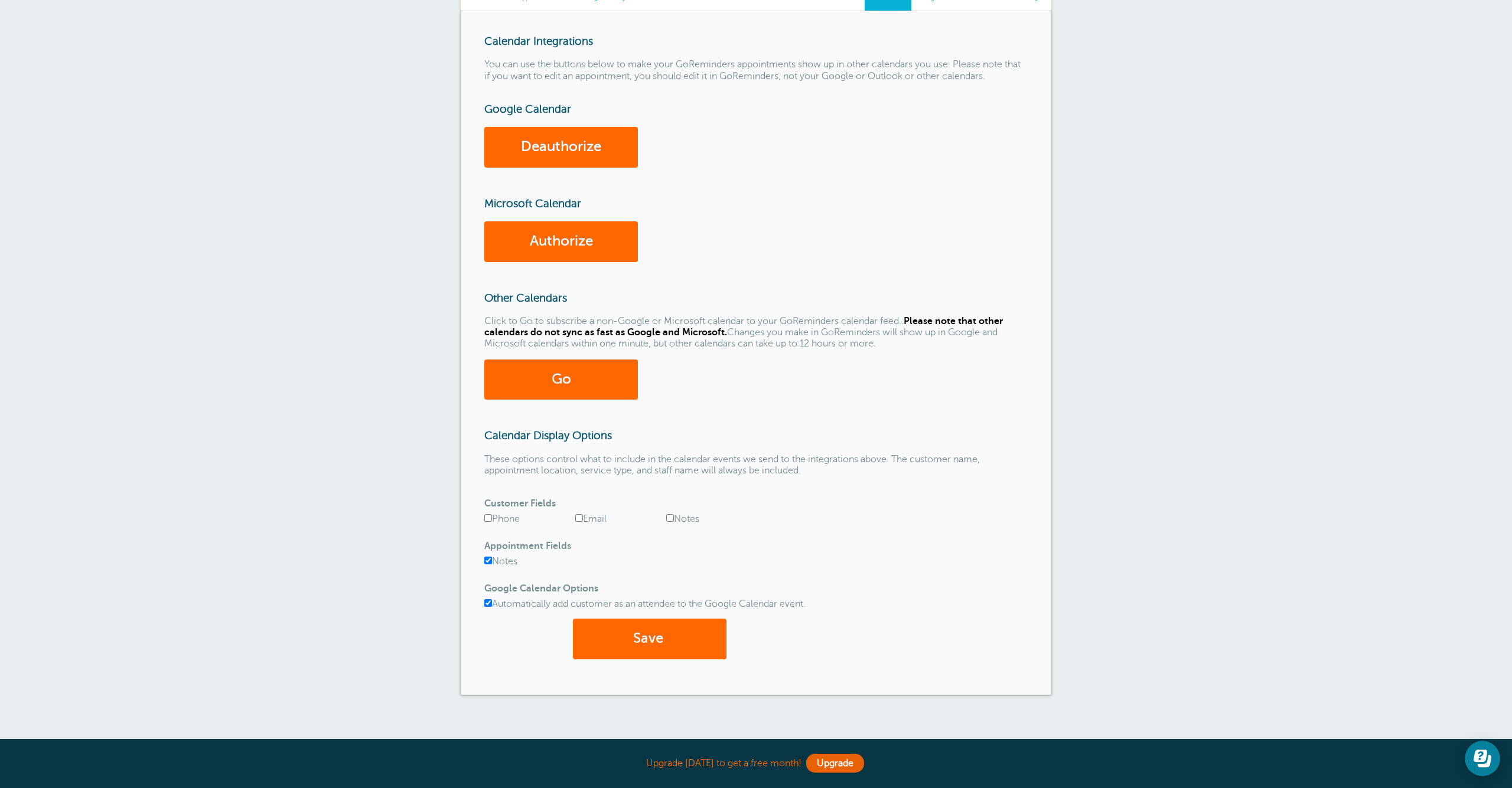
scroll to position [171, 0]
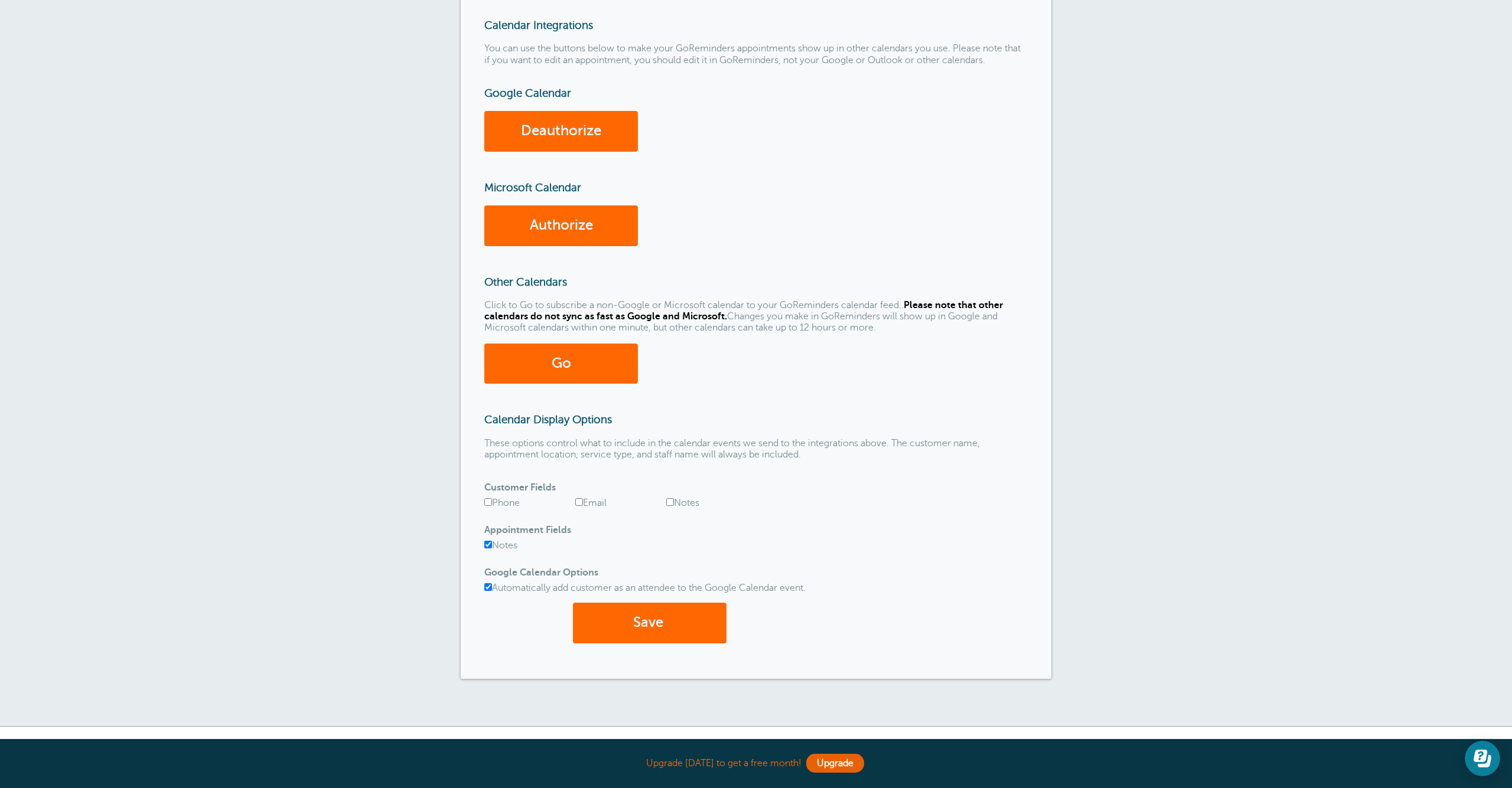
click at [493, 502] on label "Phone" at bounding box center [502, 502] width 35 height 11
click at [492, 502] on input "Phone" at bounding box center [488, 501] width 7 height 7
checkbox input "true"
click at [672, 504] on input "Notes" at bounding box center [669, 501] width 7 height 7
checkbox input "true"
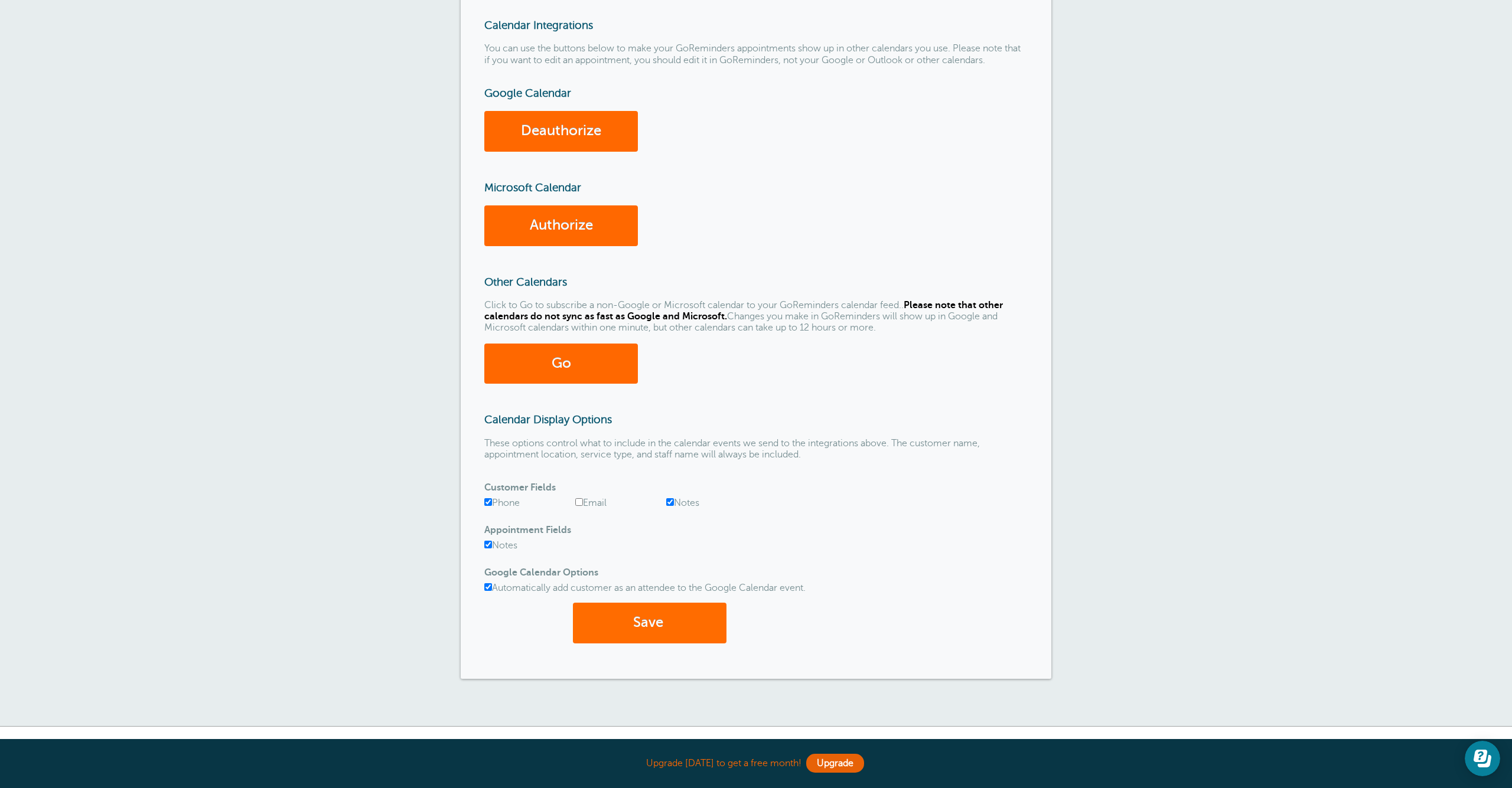
click at [655, 620] on button "Save" at bounding box center [650, 623] width 154 height 41
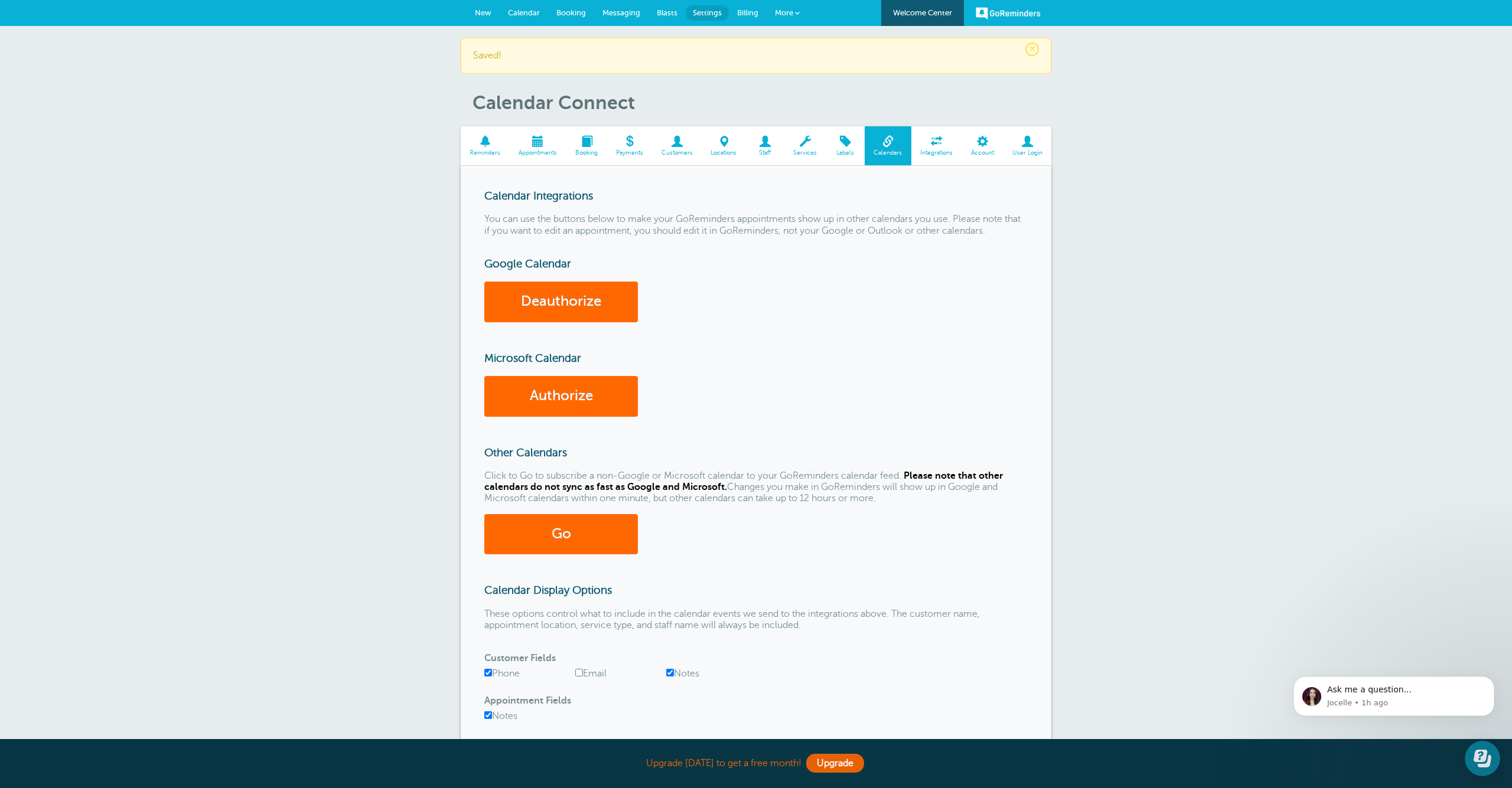
click at [539, 8] on span "Calendar" at bounding box center [524, 12] width 32 height 9
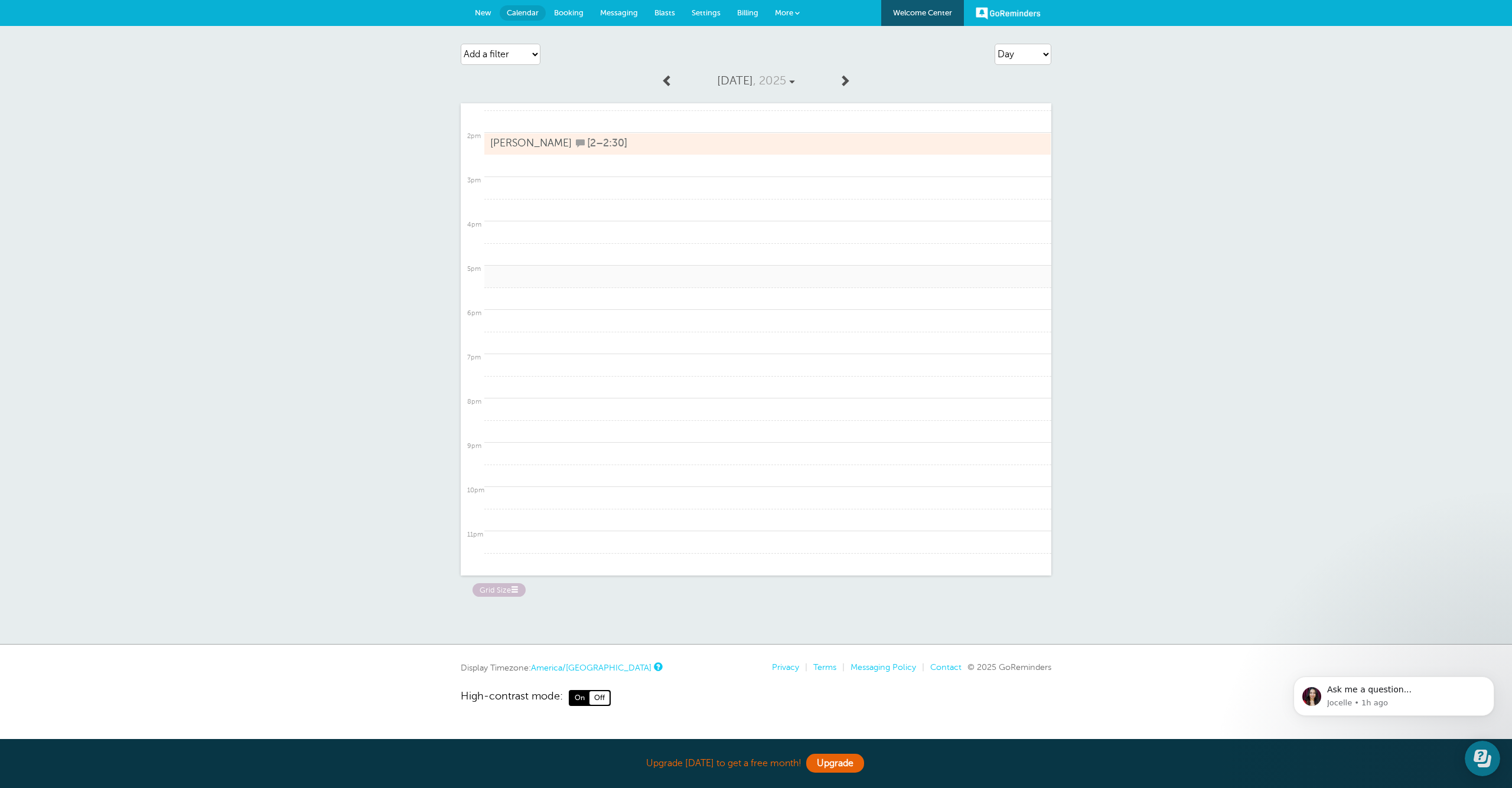
click at [605, 137] on span "[2–2:30]" at bounding box center [607, 143] width 40 height 12
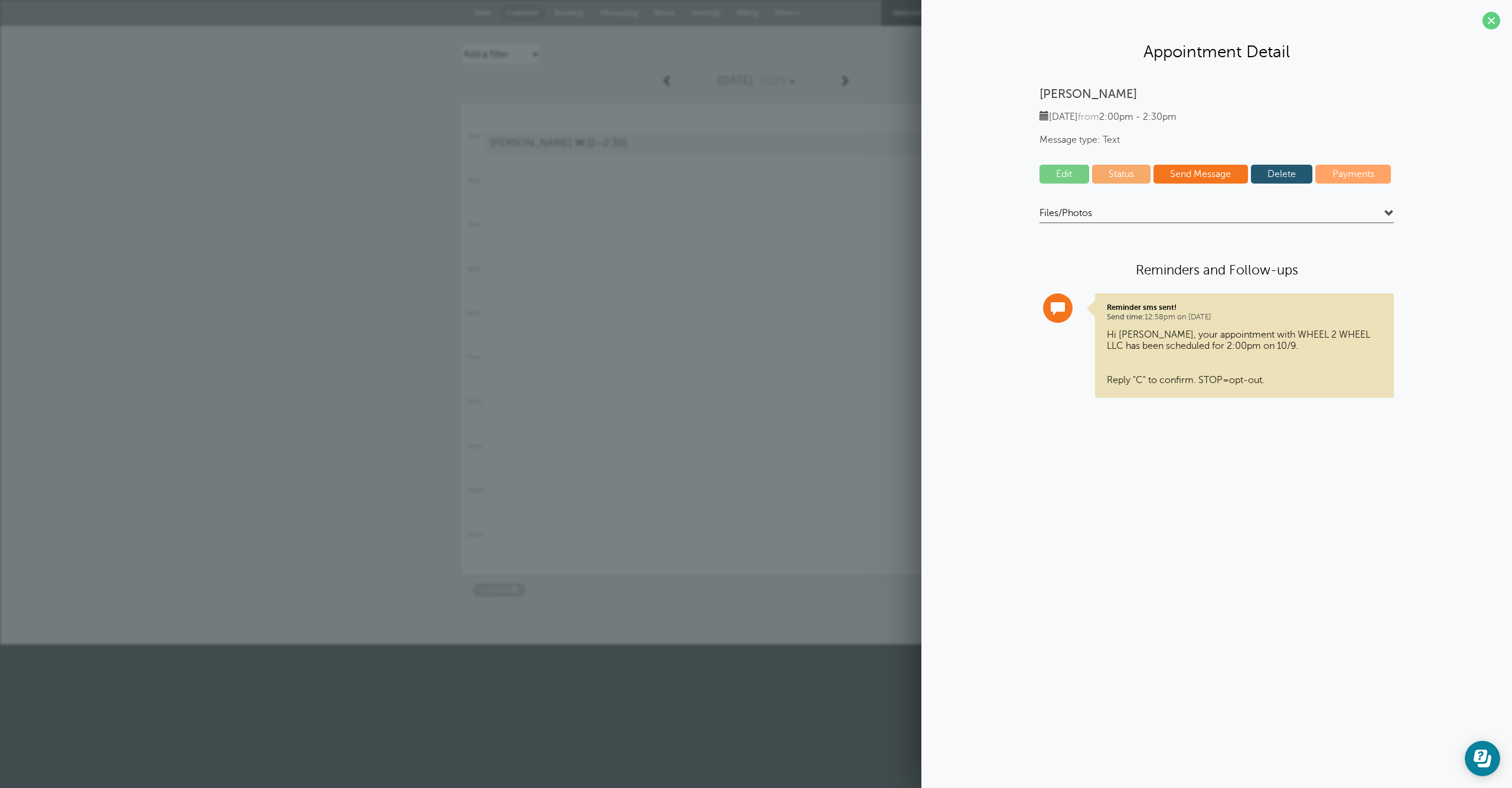
click at [1283, 173] on link "Delete" at bounding box center [1281, 173] width 62 height 19
